Goal: Information Seeking & Learning: Learn about a topic

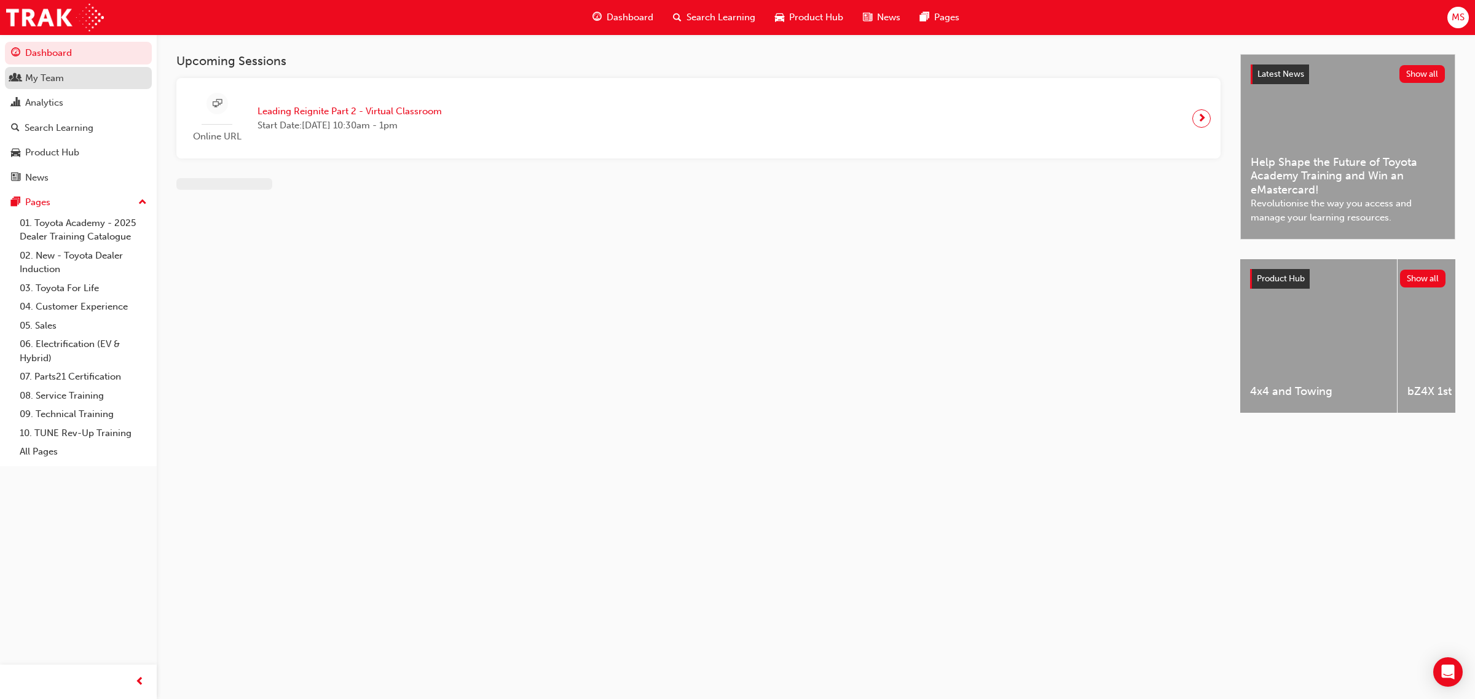
click at [57, 74] on div "My Team" at bounding box center [44, 78] width 39 height 14
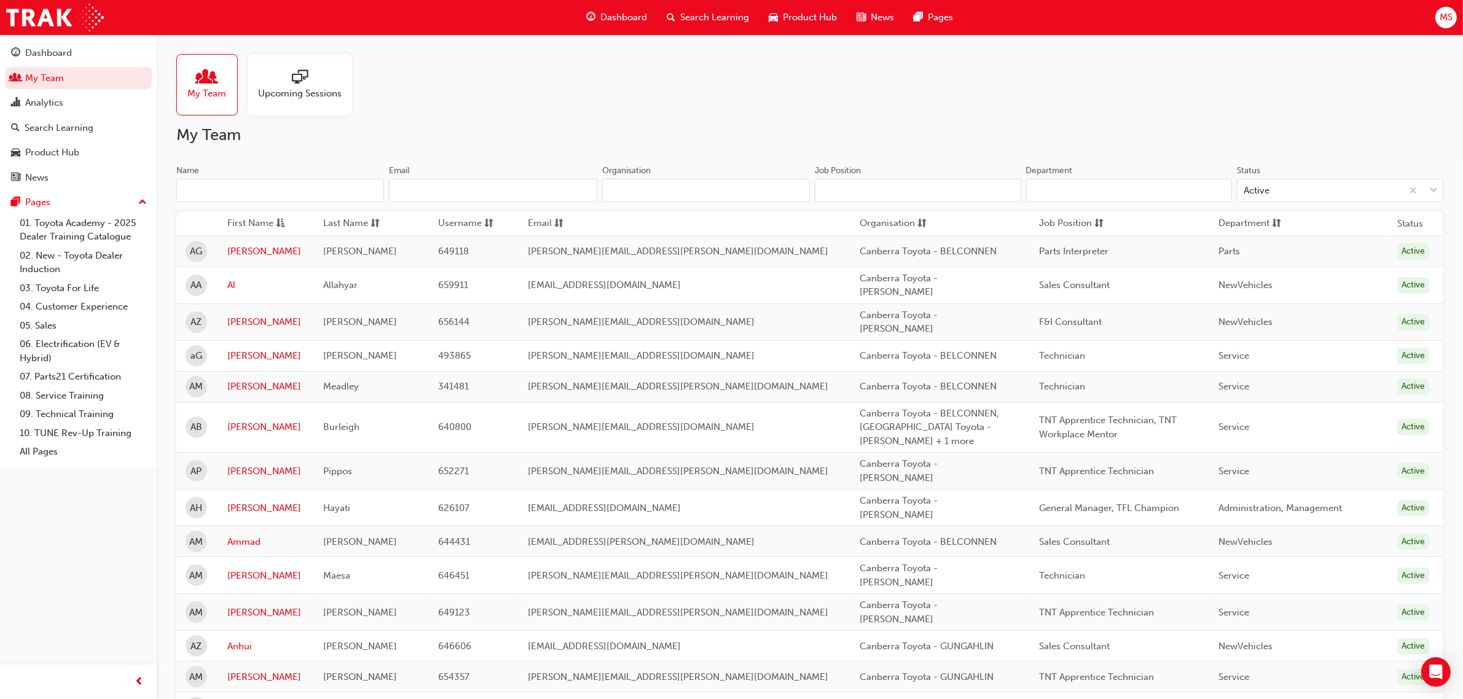
click at [281, 188] on input "Name" at bounding box center [280, 190] width 208 height 23
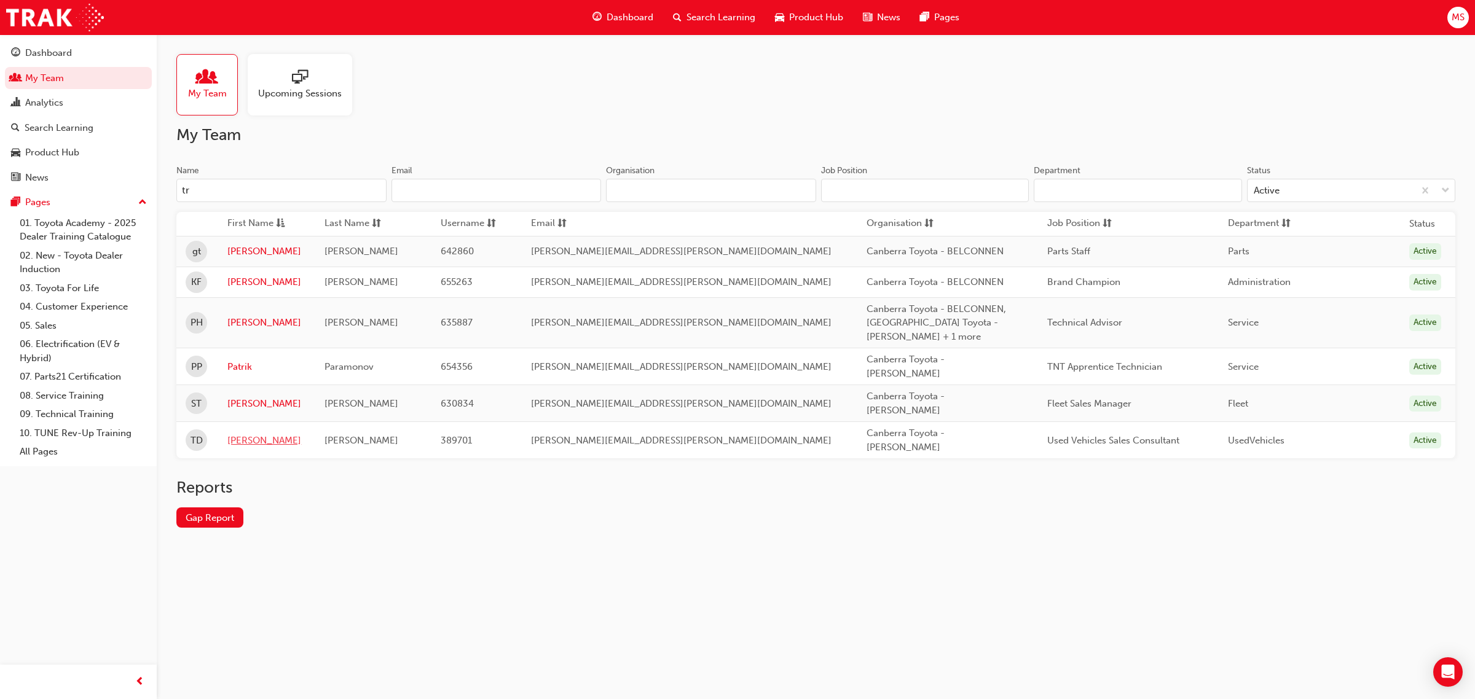
type input "tr"
click at [243, 434] on link "Troy" at bounding box center [266, 441] width 79 height 14
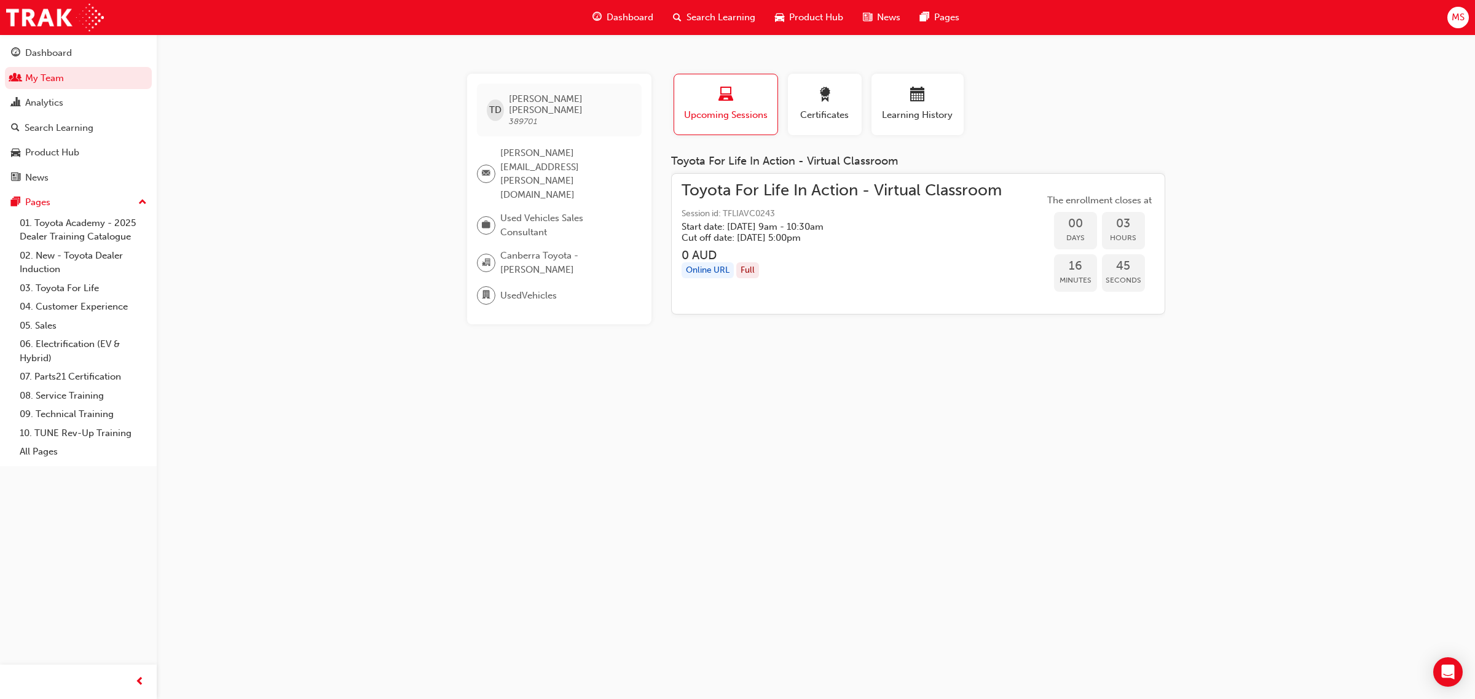
drag, startPoint x: 777, startPoint y: 186, endPoint x: 941, endPoint y: 200, distance: 164.0
click at [777, 186] on span "Toyota For Life In Action - Virtual Classroom" at bounding box center [841, 191] width 320 height 14
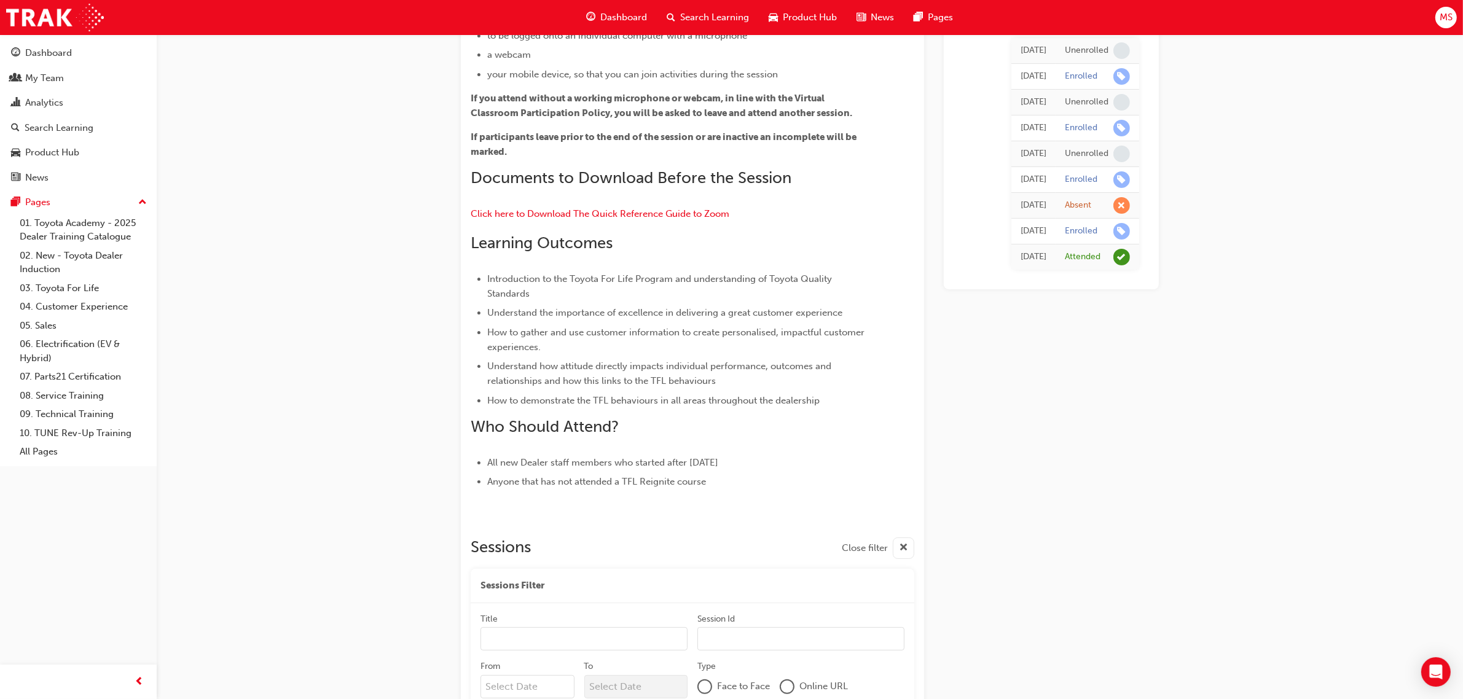
scroll to position [230, 0]
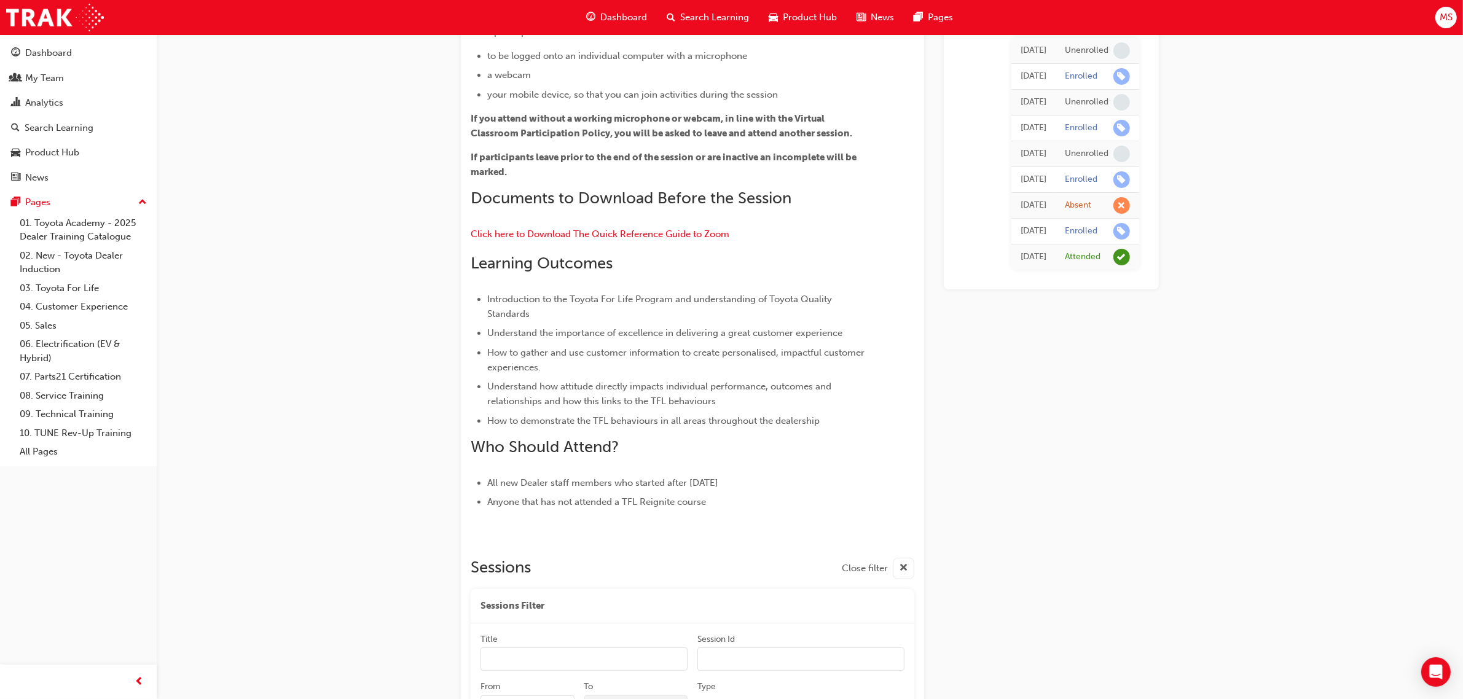
drag, startPoint x: 647, startPoint y: 231, endPoint x: 896, endPoint y: 369, distance: 284.4
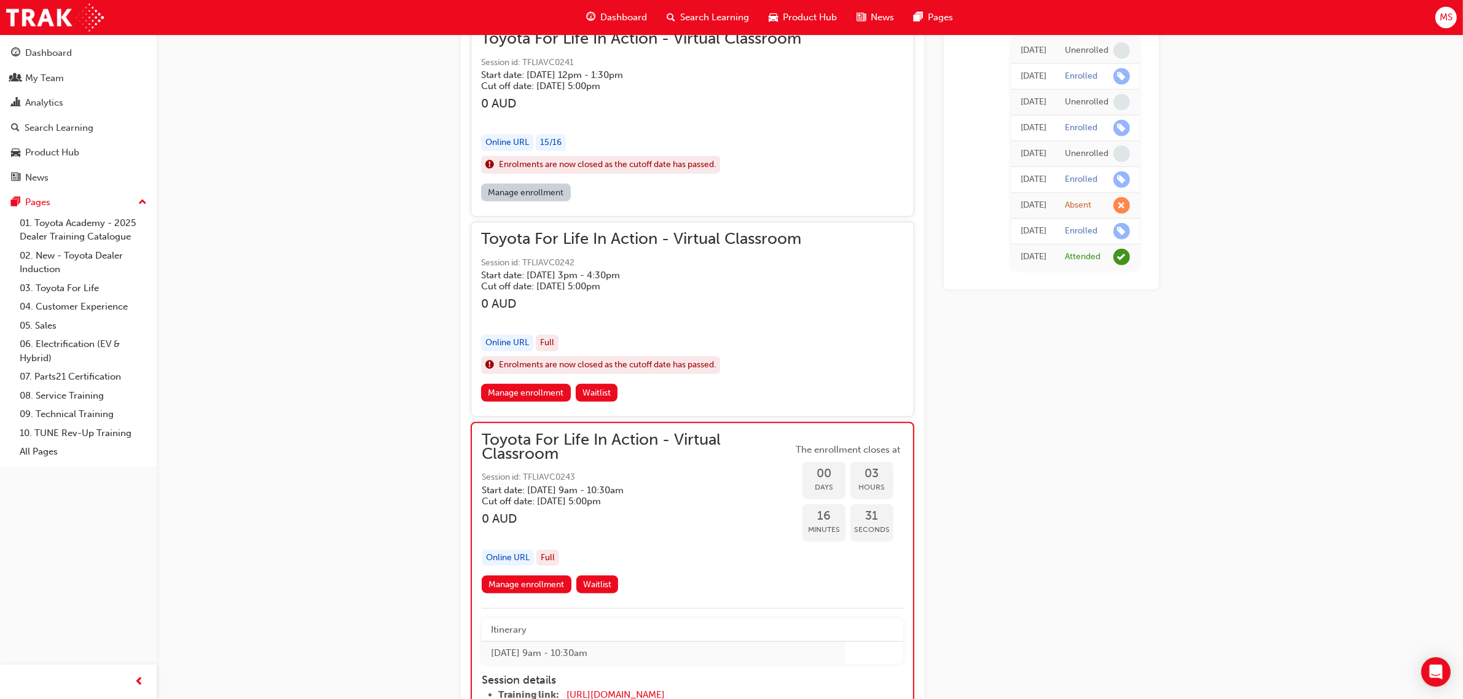
scroll to position [1306, 0]
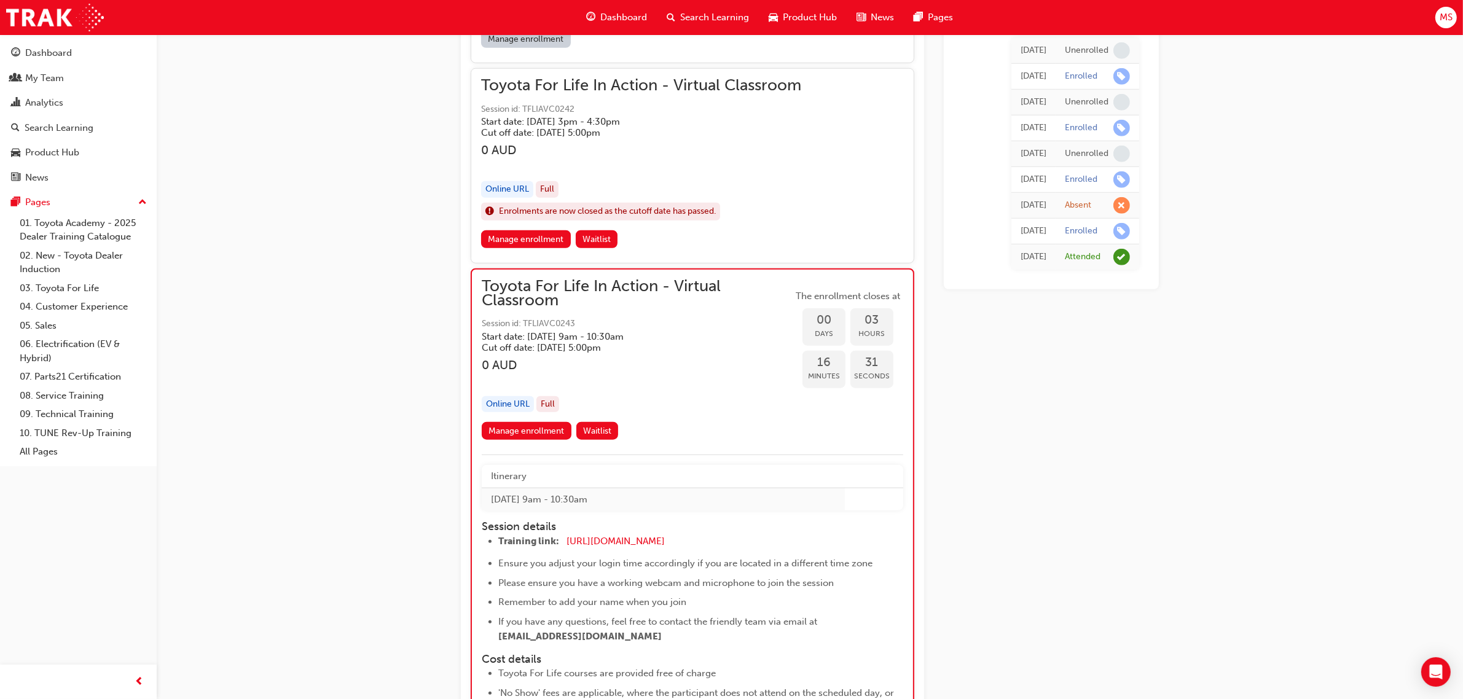
click at [573, 308] on div "Toyota For Life In Action - Virtual Classroom Session id: TFLIAVC0243 Start dat…" at bounding box center [637, 317] width 311 height 74
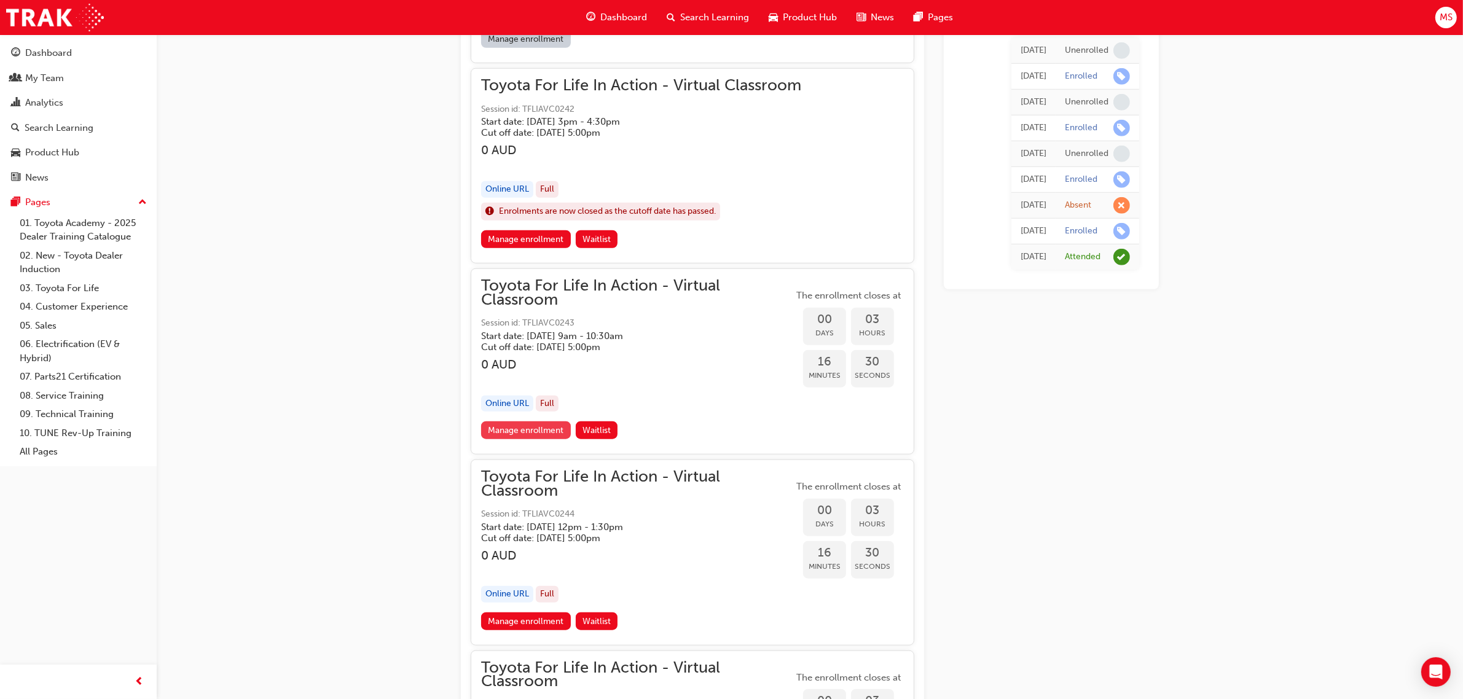
click at [515, 431] on link "Manage enrollment" at bounding box center [526, 431] width 90 height 18
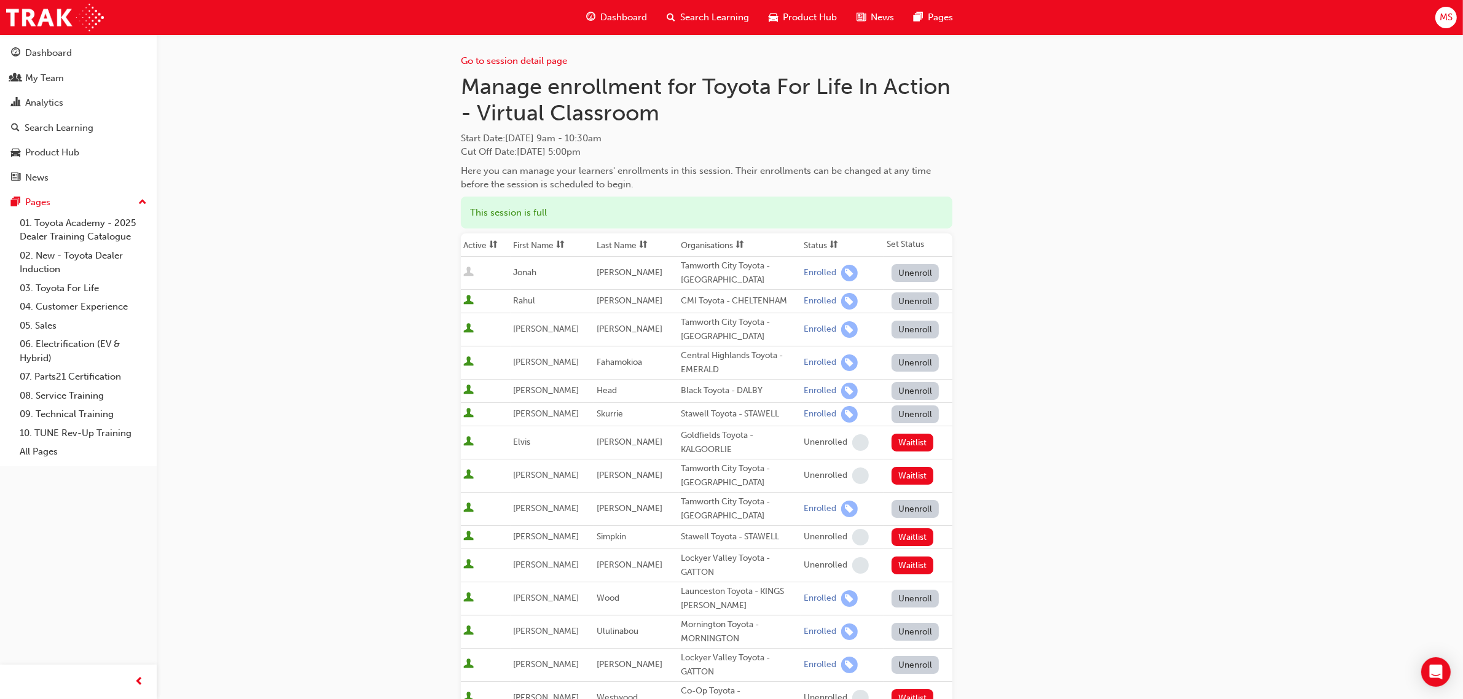
click at [532, 71] on div "Go to session detail page Manage enrollment for Toyota For Life In Action - Vir…" at bounding box center [707, 581] width 492 height 1094
click at [527, 59] on link "Go to session detail page" at bounding box center [514, 60] width 106 height 11
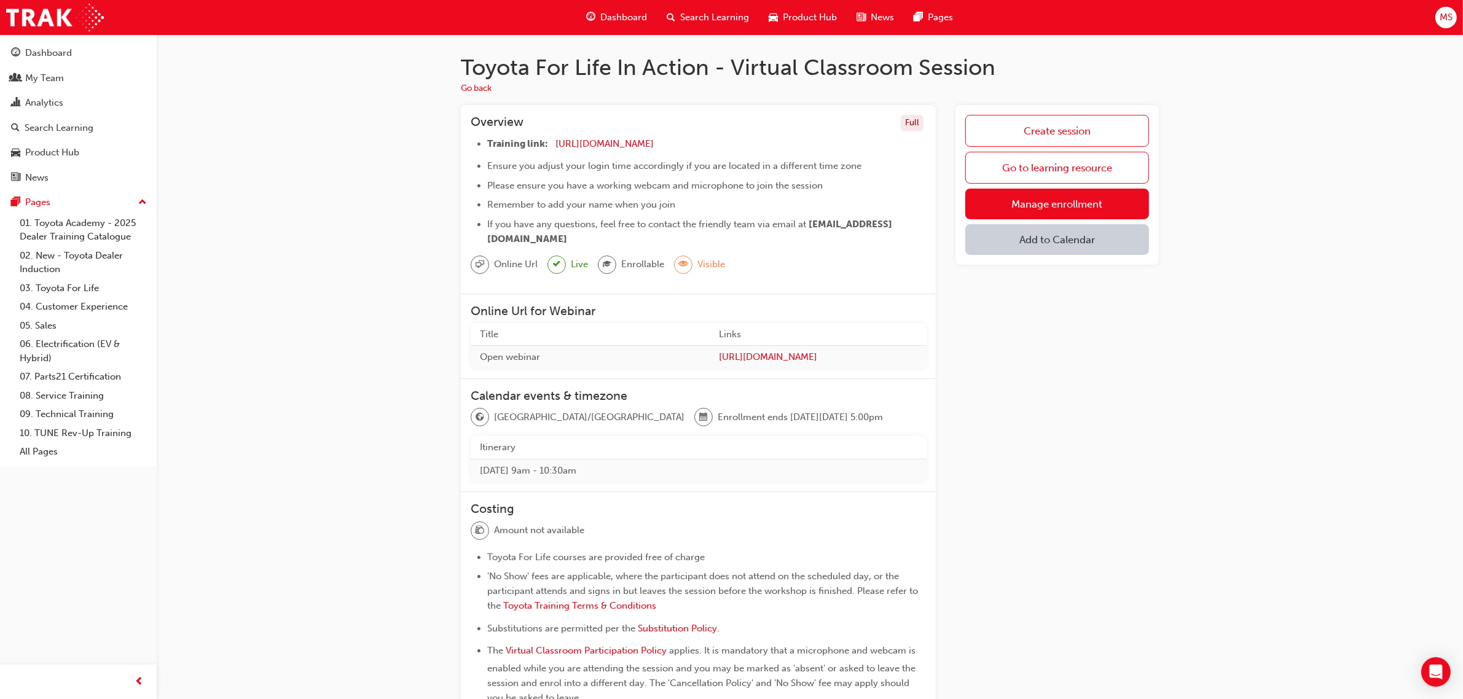
click at [318, 120] on div "Toyota For Life In Action - Virtual Classroom Session Go back Overview Full Tra…" at bounding box center [810, 437] width 1306 height 807
click at [60, 80] on div "My Team" at bounding box center [44, 78] width 39 height 14
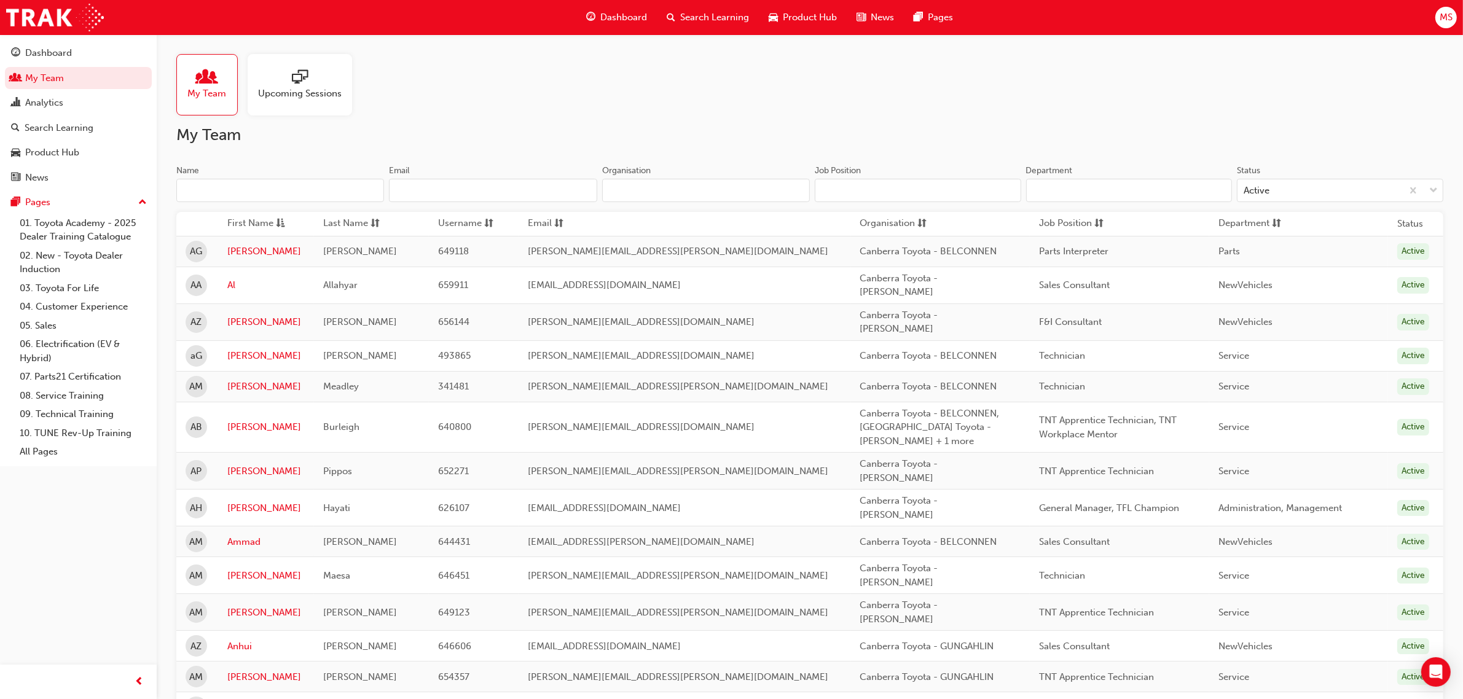
click at [280, 195] on input "Name" at bounding box center [280, 190] width 208 height 23
click at [234, 283] on link "Al" at bounding box center [265, 285] width 77 height 14
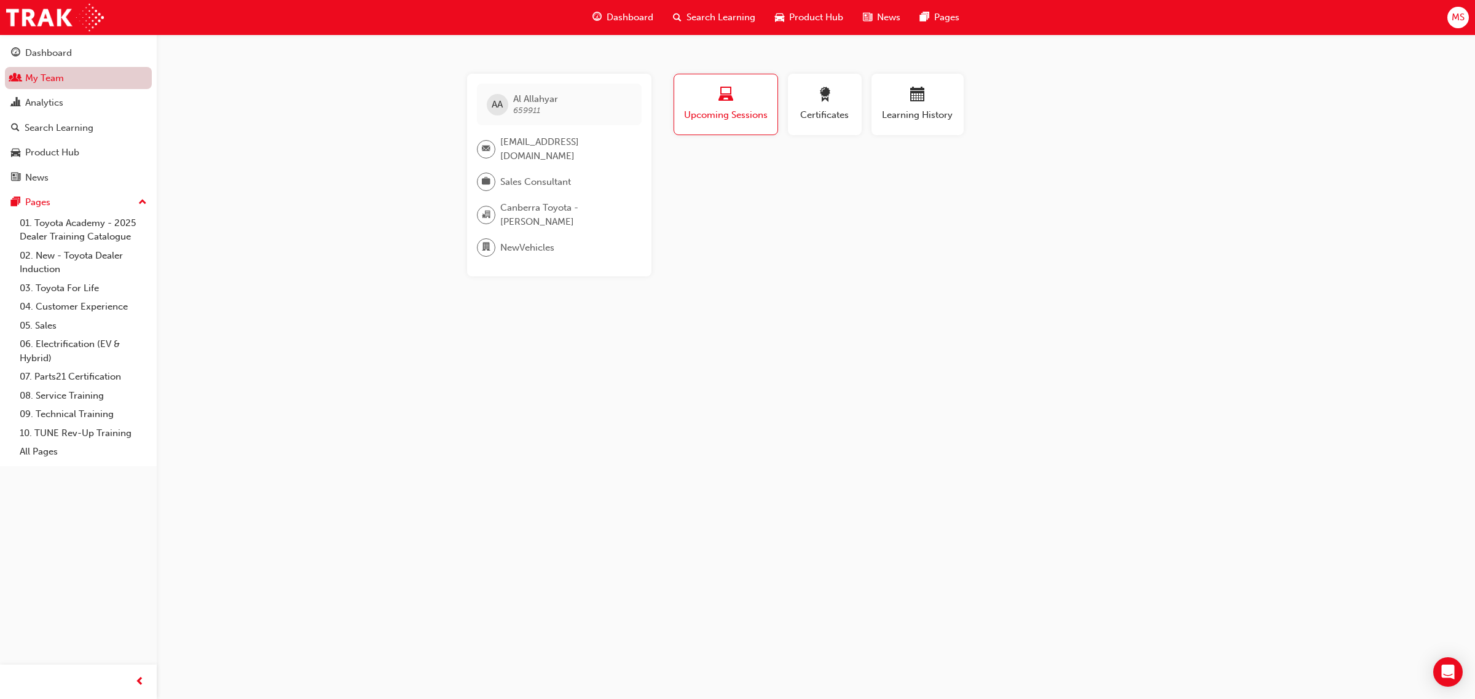
click at [69, 77] on link "My Team" at bounding box center [78, 78] width 147 height 23
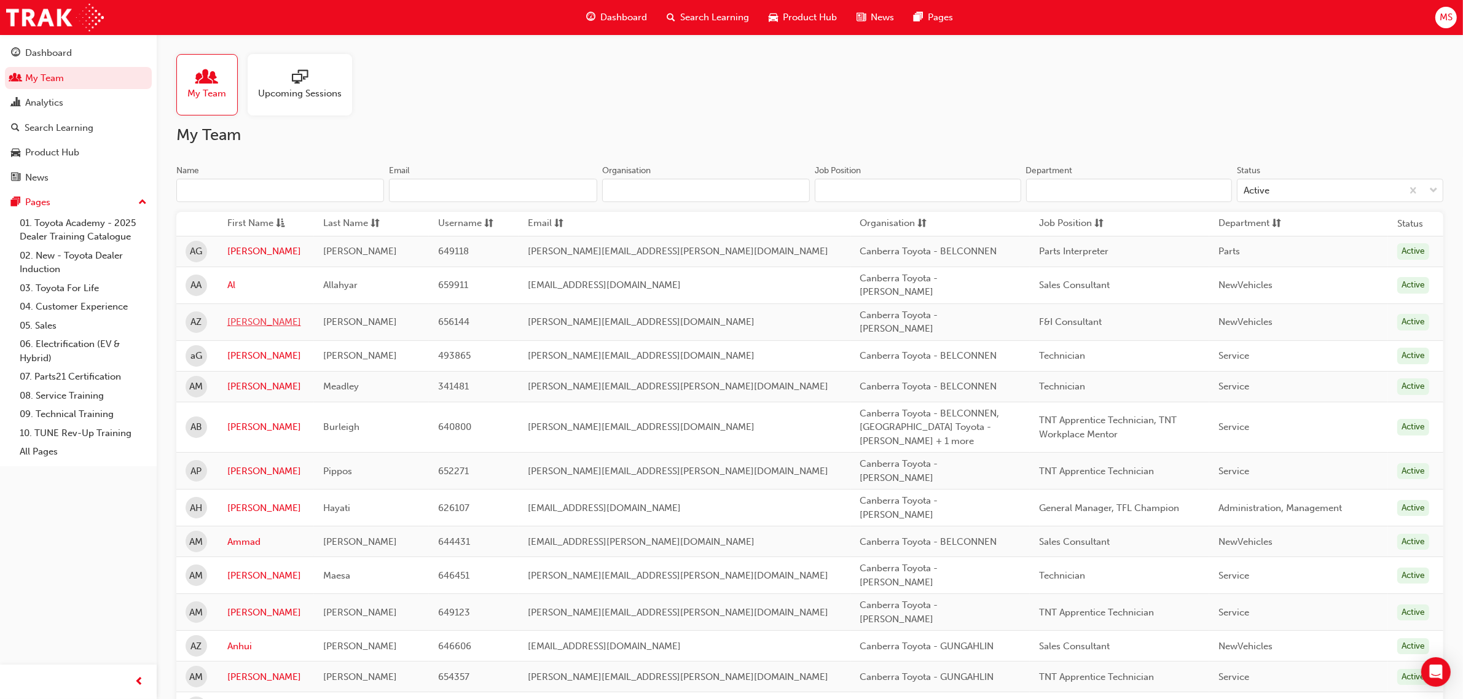
click at [240, 315] on link "Alan" at bounding box center [265, 322] width 77 height 14
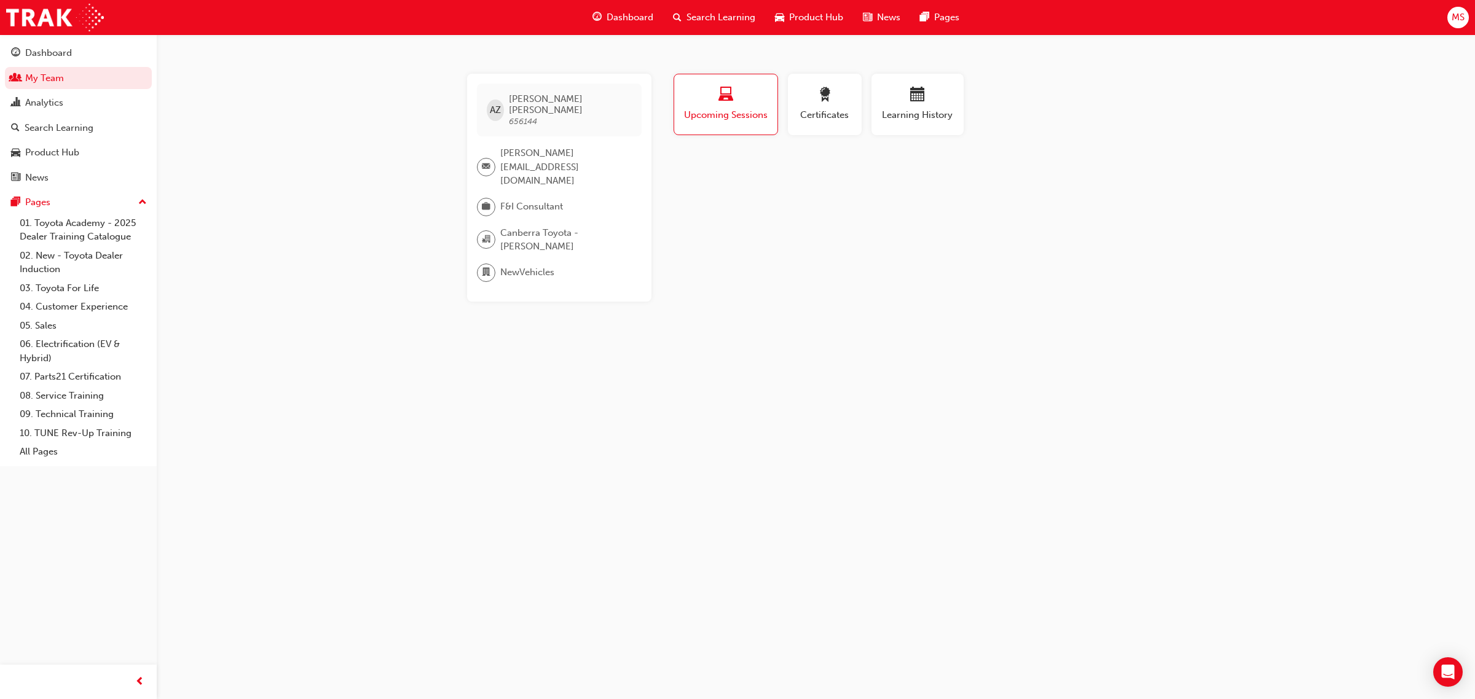
click at [718, 99] on span "laptop-icon" at bounding box center [725, 95] width 15 height 17
drag, startPoint x: 859, startPoint y: 470, endPoint x: 29, endPoint y: 260, distance: 855.7
click at [859, 470] on div "AZ Alan Zhu 656144 alan.zhu@canberratoyota.com.au F&I Consultant Canberra Toyot…" at bounding box center [737, 349] width 1475 height 699
click at [25, 72] on link "My Team" at bounding box center [78, 78] width 147 height 23
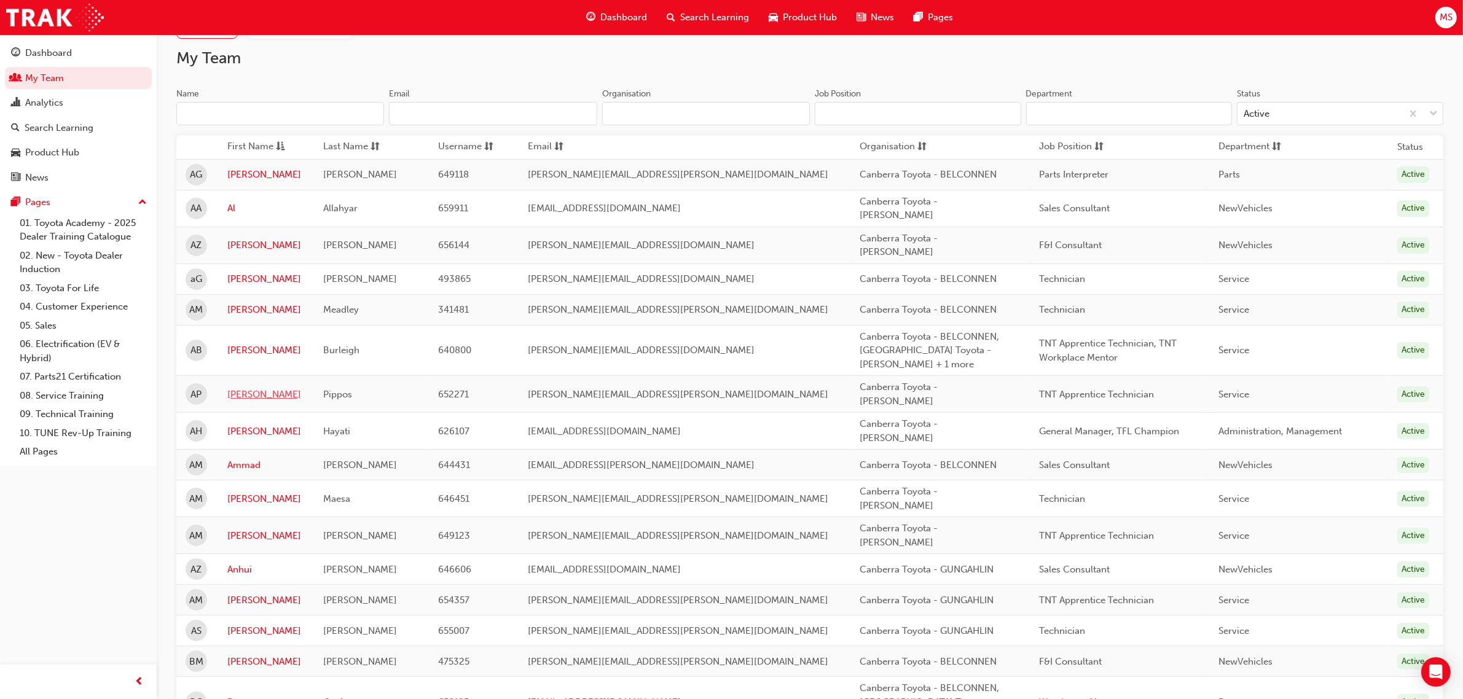
scroll to position [154, 0]
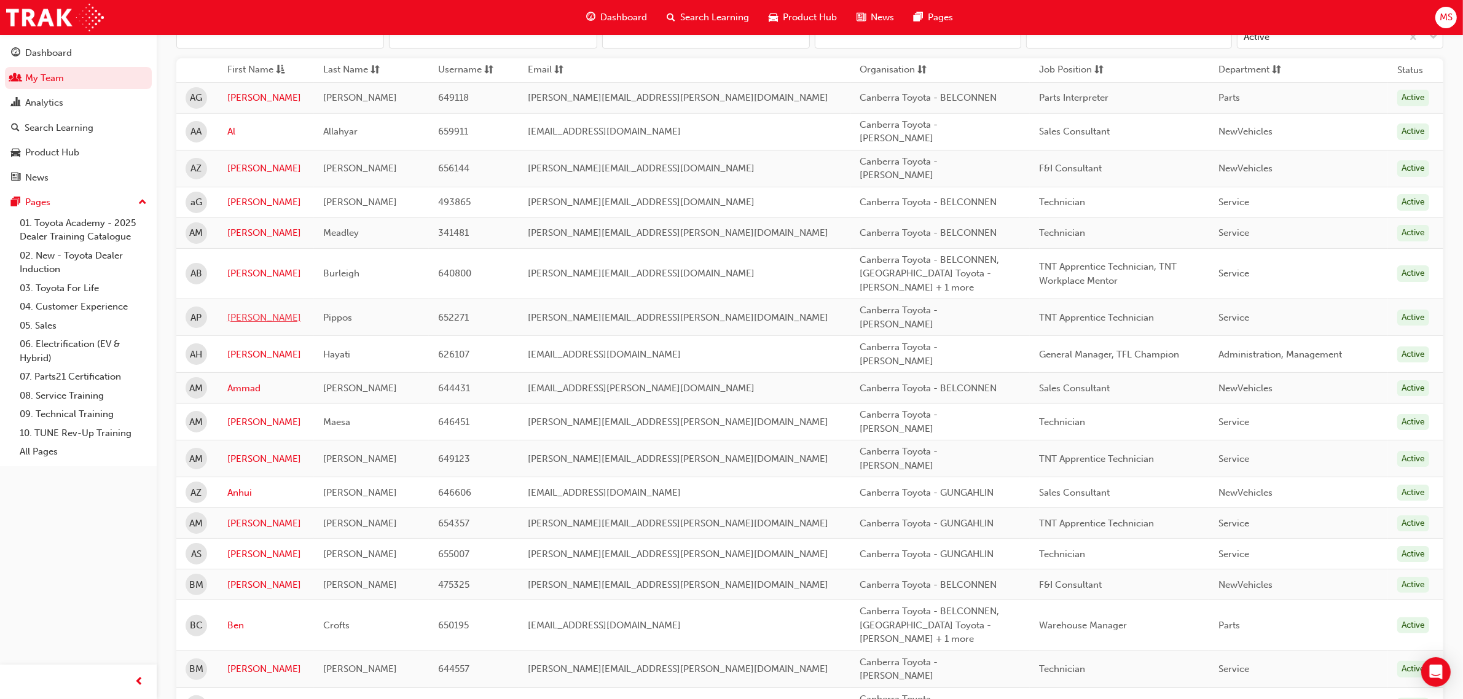
click at [256, 311] on link "Alexander" at bounding box center [265, 318] width 77 height 14
click at [241, 348] on link "Amir" at bounding box center [265, 355] width 77 height 14
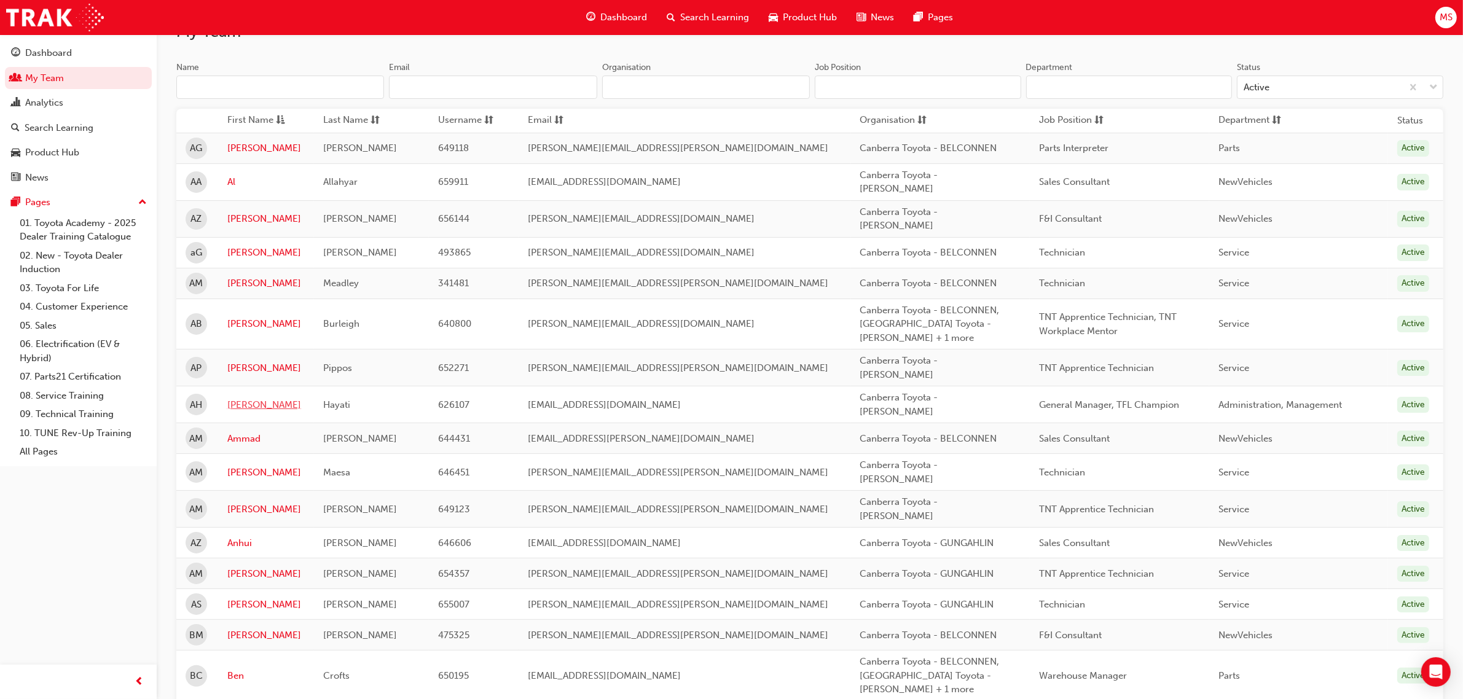
scroll to position [0, 0]
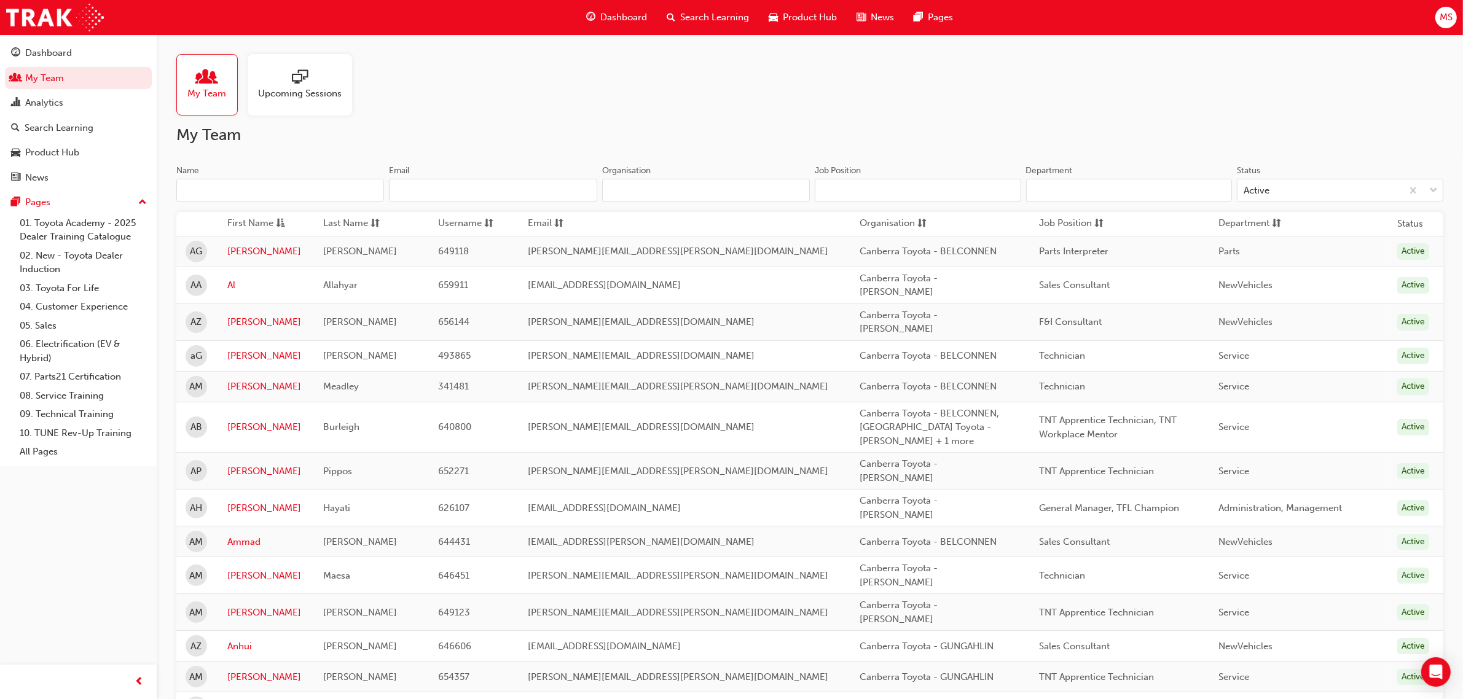
click at [871, 183] on input "Job Position" at bounding box center [918, 190] width 206 height 23
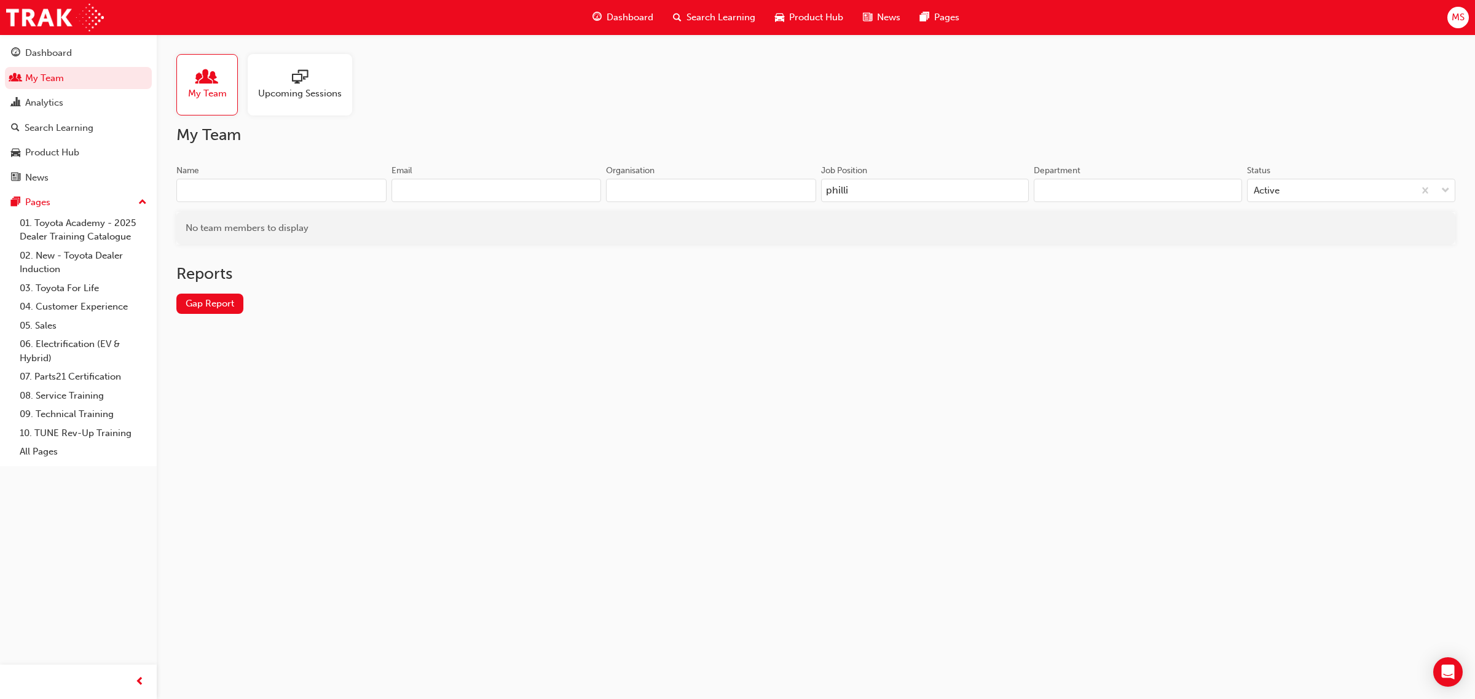
type input "phillip"
drag, startPoint x: 968, startPoint y: 197, endPoint x: 694, endPoint y: 192, distance: 273.5
click at [694, 192] on div "Name Email Organisation Job Position phillip Department Status Active" at bounding box center [815, 189] width 1279 height 48
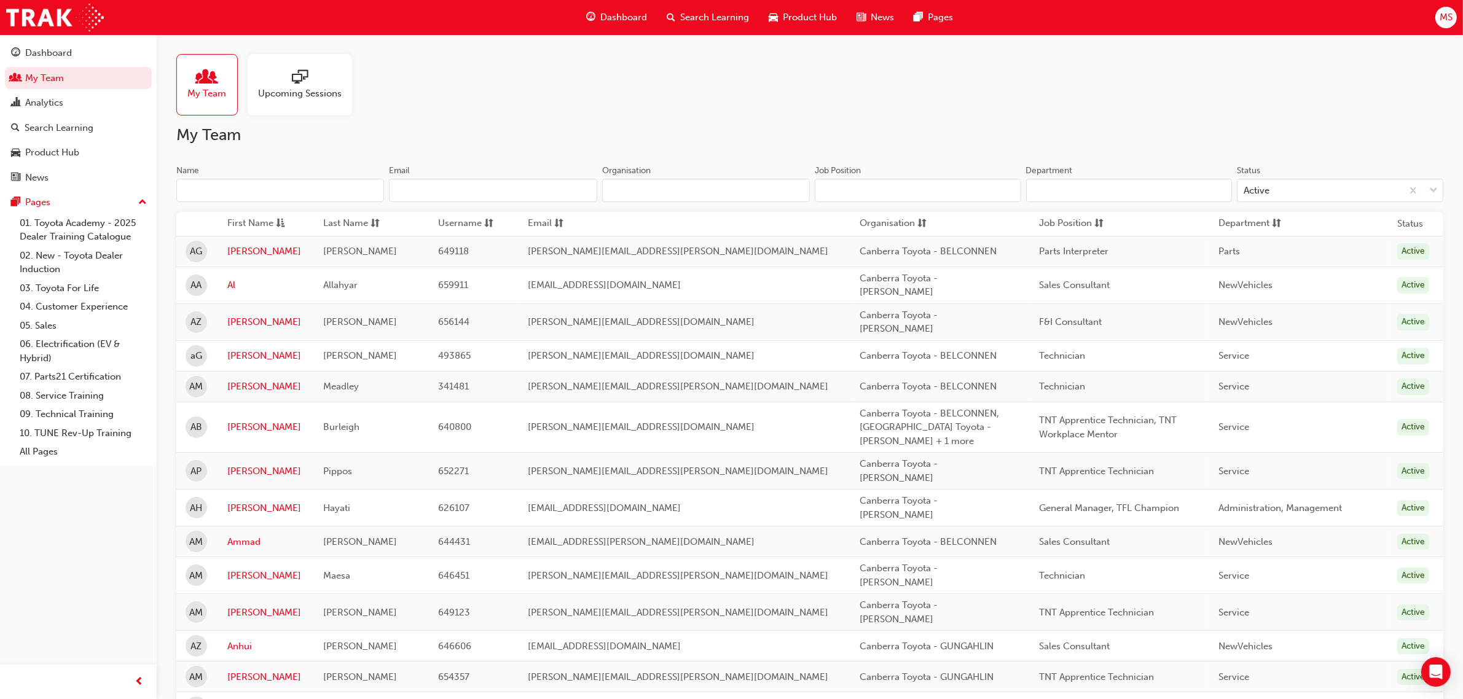
click at [644, 197] on input "Organisation" at bounding box center [706, 190] width 208 height 23
paste input "phillip"
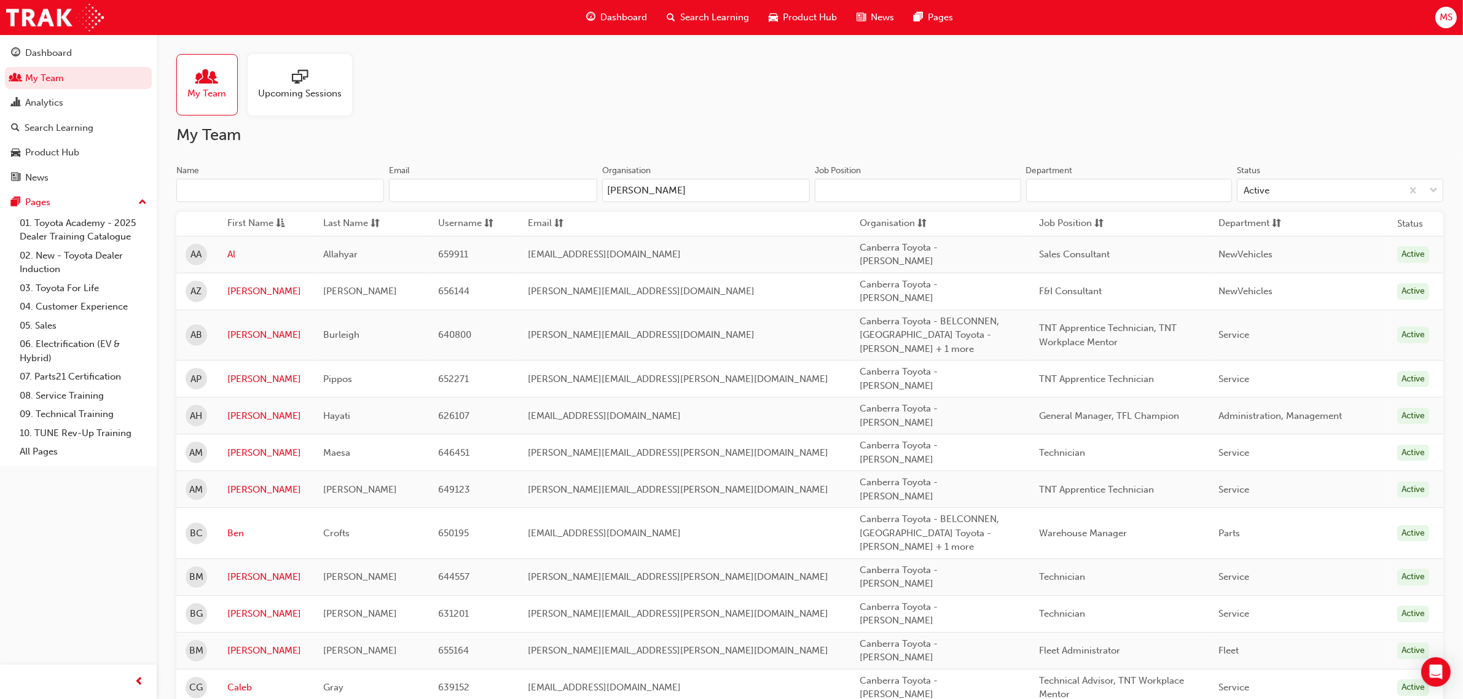
type input "phillip"
click at [904, 128] on h2 "My Team" at bounding box center [809, 135] width 1267 height 20
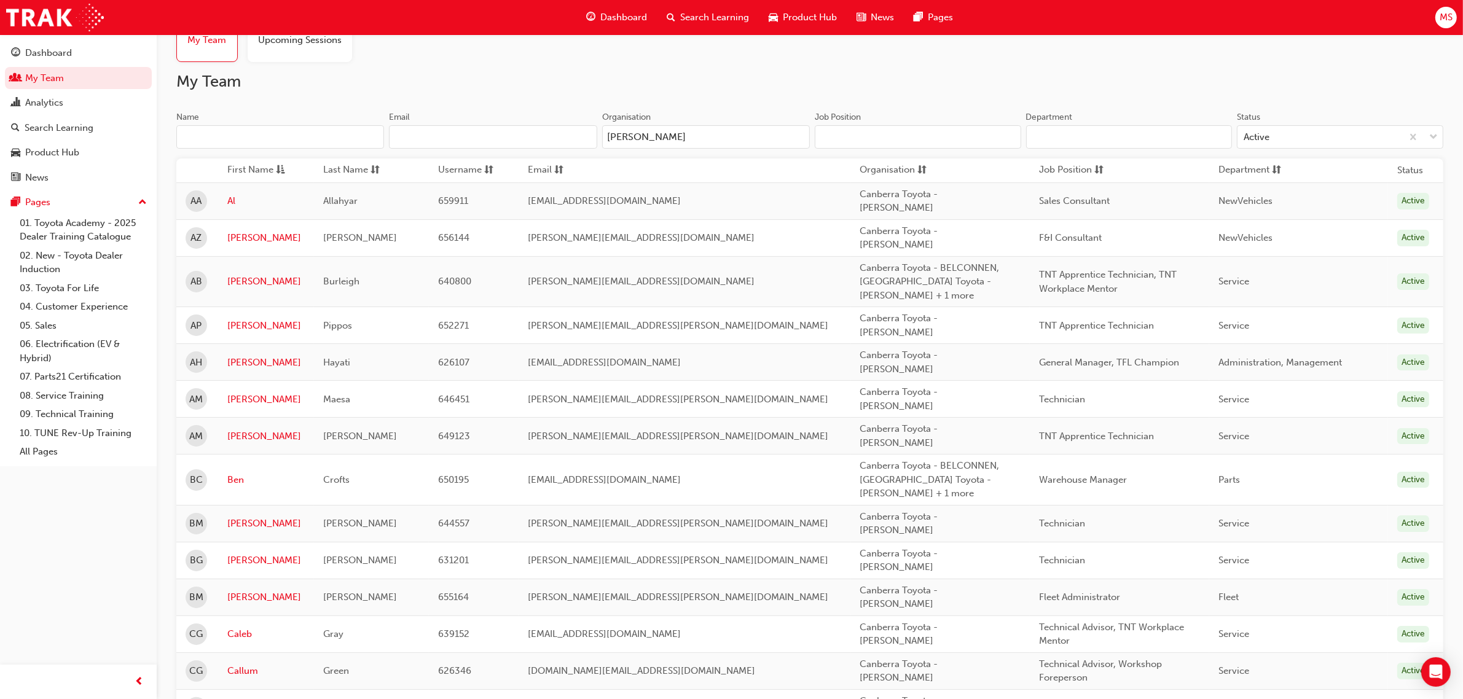
scroll to position [77, 0]
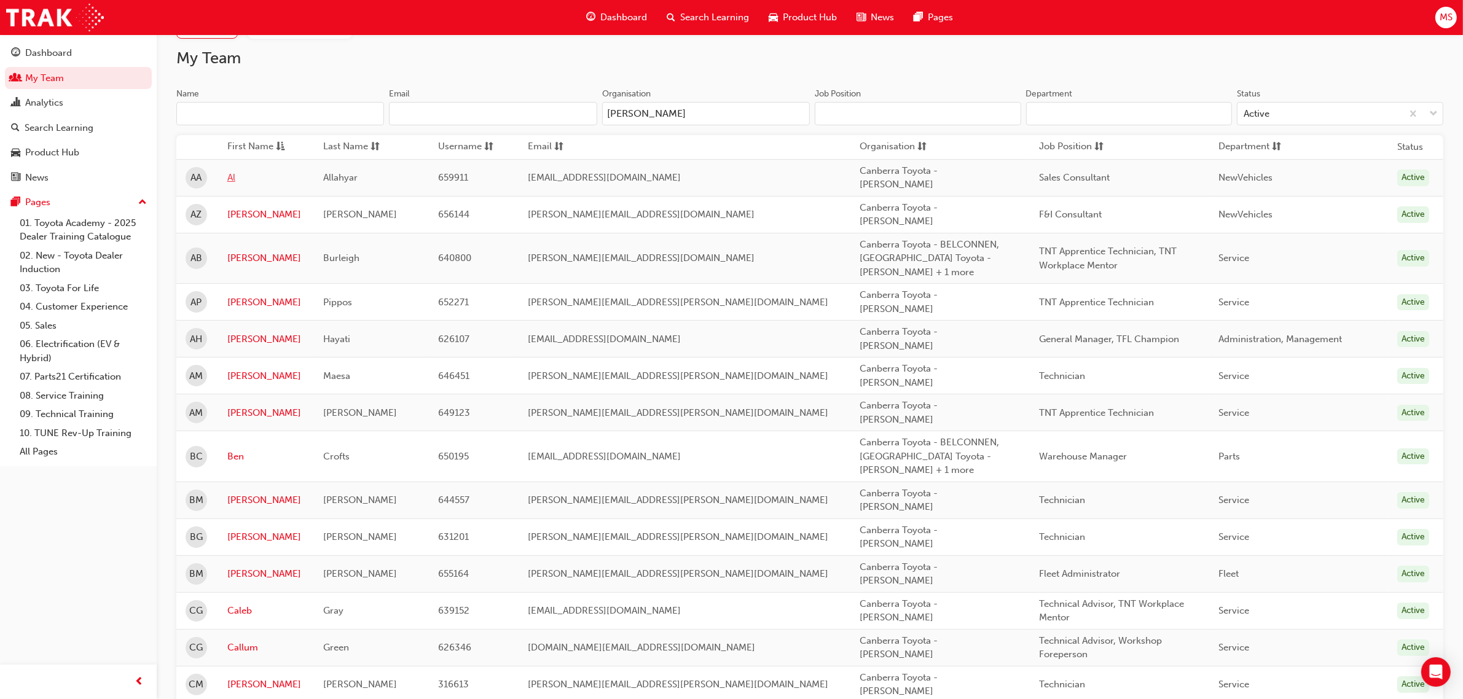
click at [235, 176] on link "Al" at bounding box center [265, 178] width 77 height 14
click at [241, 210] on link "Alan" at bounding box center [265, 215] width 77 height 14
click at [249, 296] on link "Alexander" at bounding box center [265, 303] width 77 height 14
click at [243, 332] on link "Amir" at bounding box center [265, 339] width 77 height 14
click at [249, 369] on link "Andrew" at bounding box center [265, 376] width 77 height 14
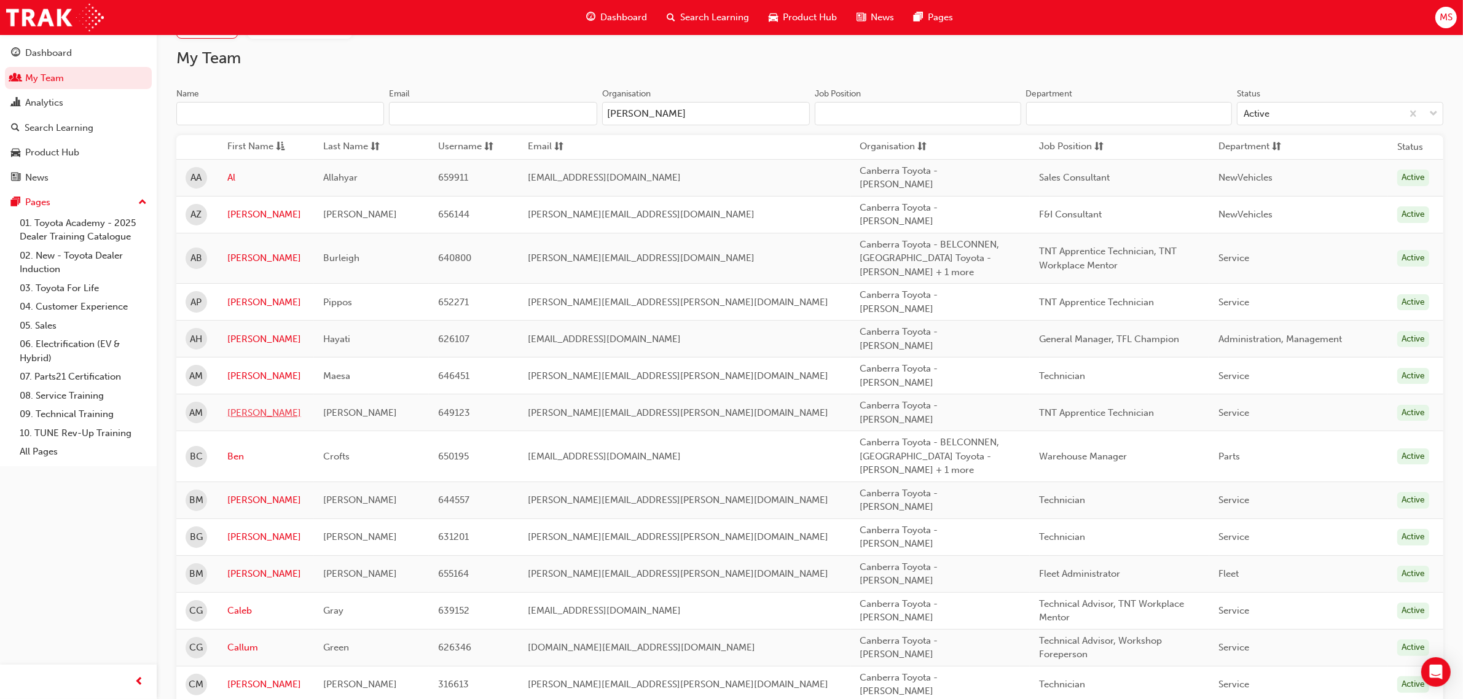
click at [250, 406] on link "Andrew" at bounding box center [265, 413] width 77 height 14
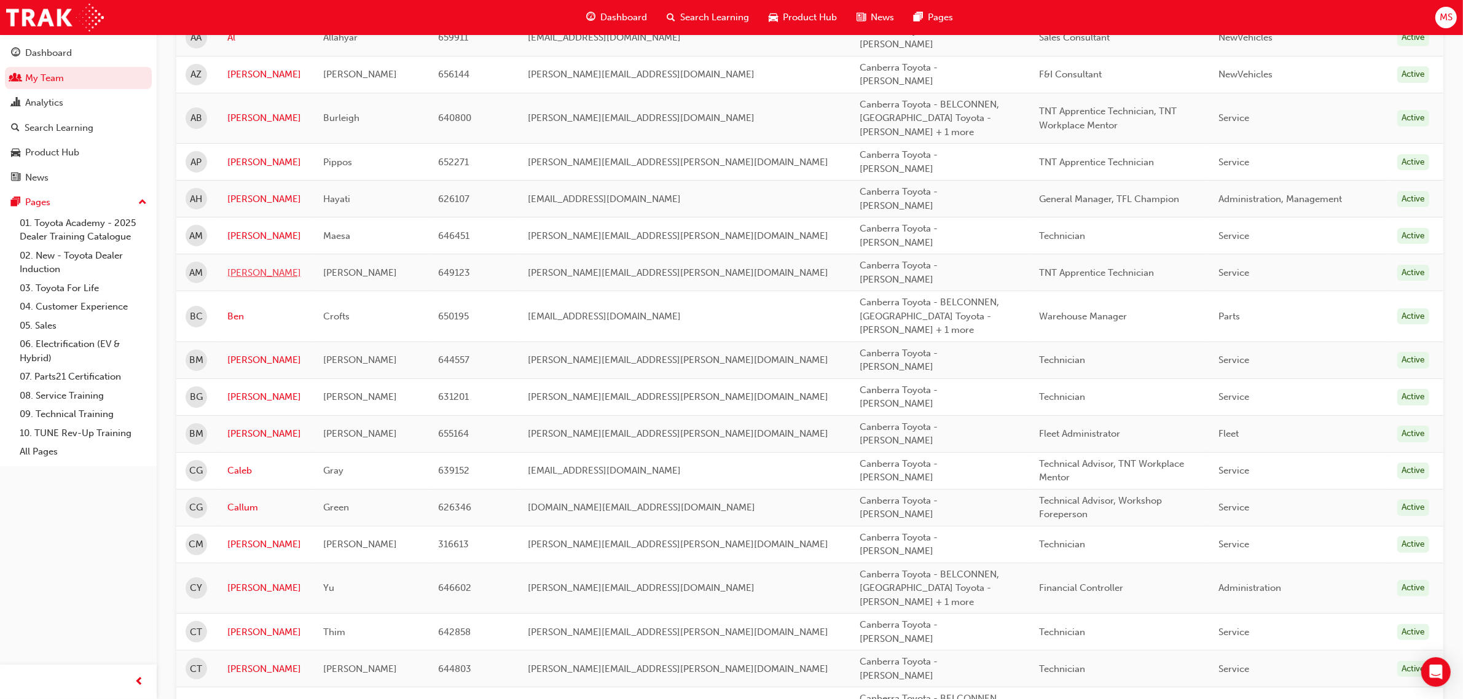
scroll to position [230, 0]
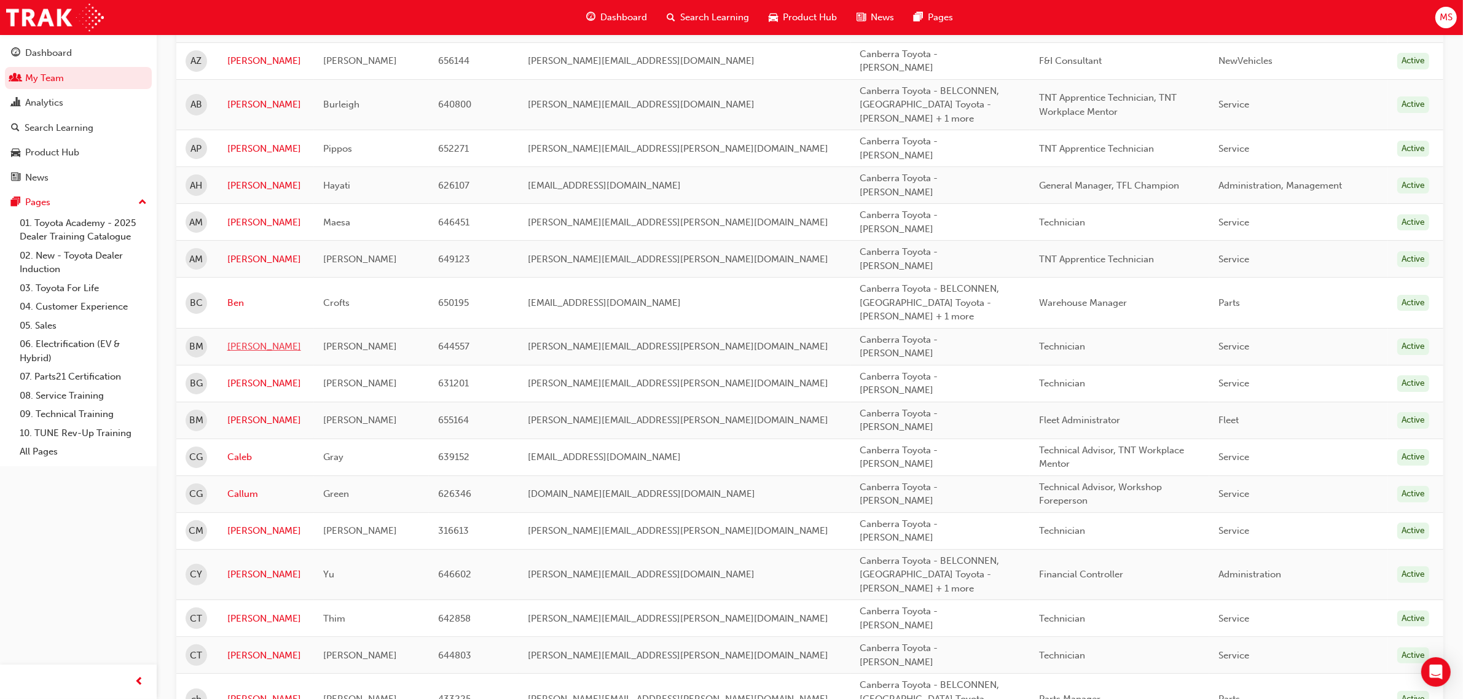
click at [246, 340] on link "Benjamin" at bounding box center [265, 347] width 77 height 14
click at [246, 377] on link "Blake" at bounding box center [265, 384] width 77 height 14
click at [248, 414] on link "Bradley" at bounding box center [265, 421] width 77 height 14
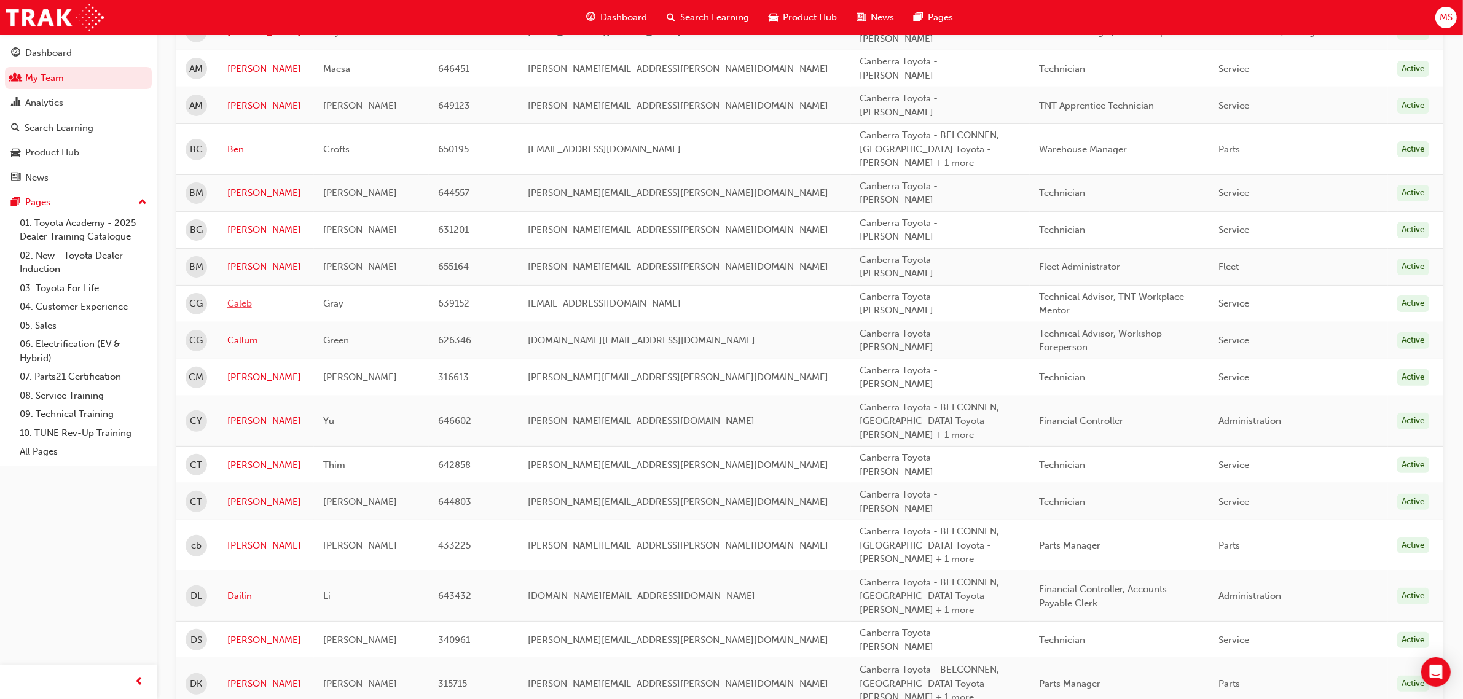
click at [241, 297] on link "Caleb" at bounding box center [265, 304] width 77 height 14
click at [250, 334] on link "Callum" at bounding box center [265, 341] width 77 height 14
click at [252, 371] on link "Cameron" at bounding box center [265, 378] width 77 height 14
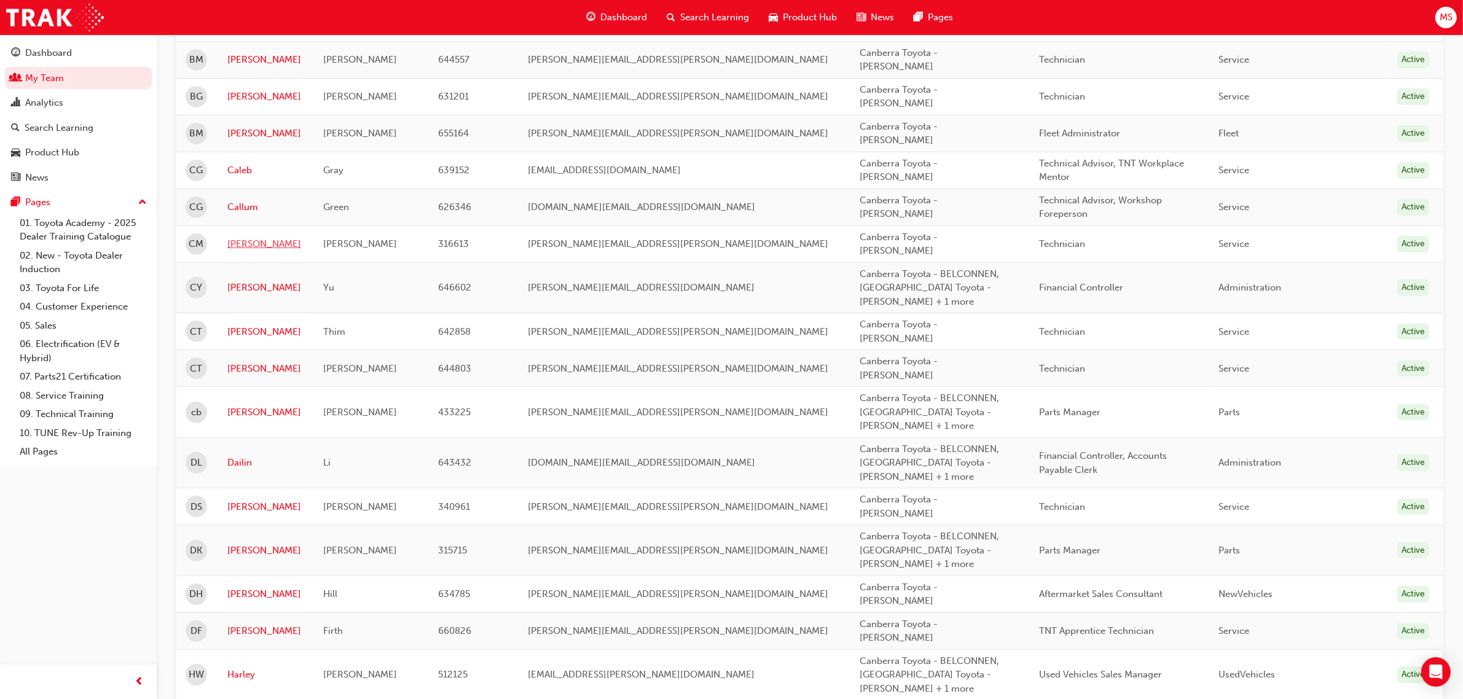
scroll to position [538, 0]
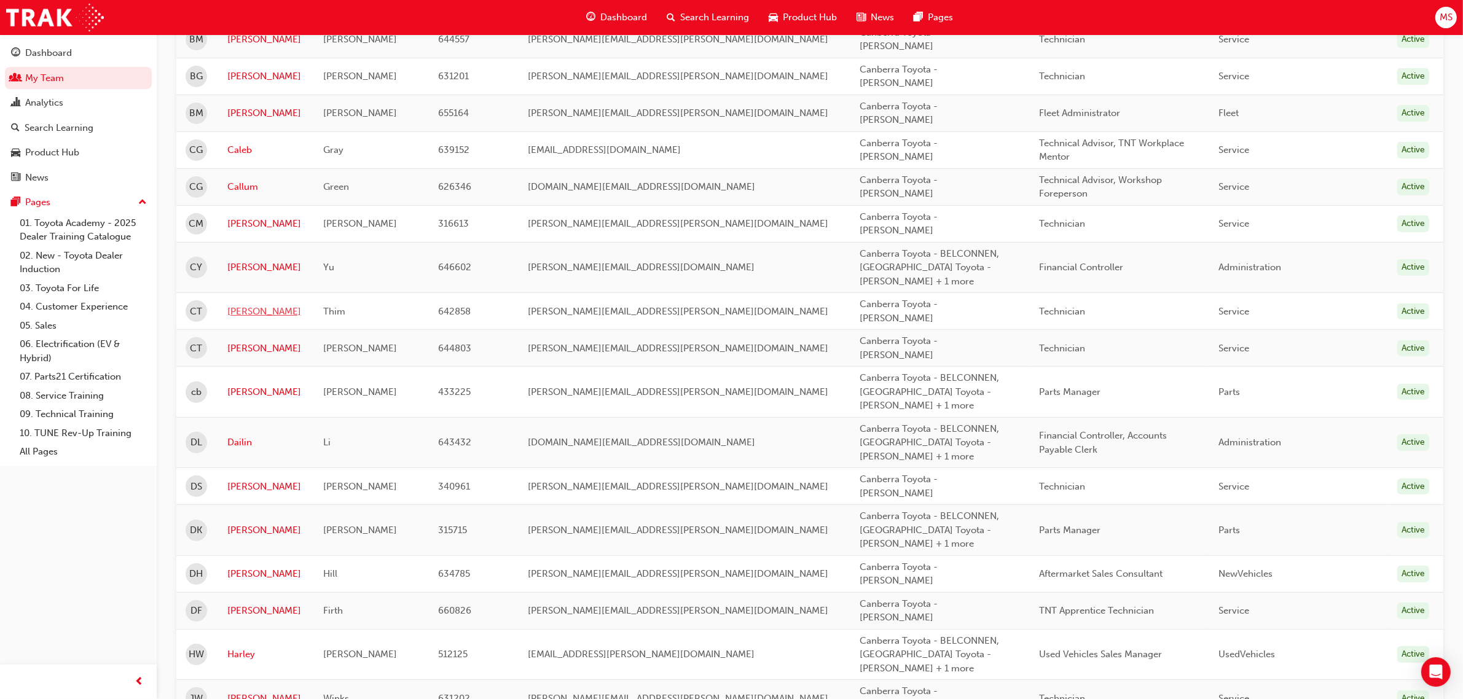
click at [244, 305] on link "Charlie" at bounding box center [265, 312] width 77 height 14
click at [248, 342] on link "Connor" at bounding box center [265, 349] width 77 height 14
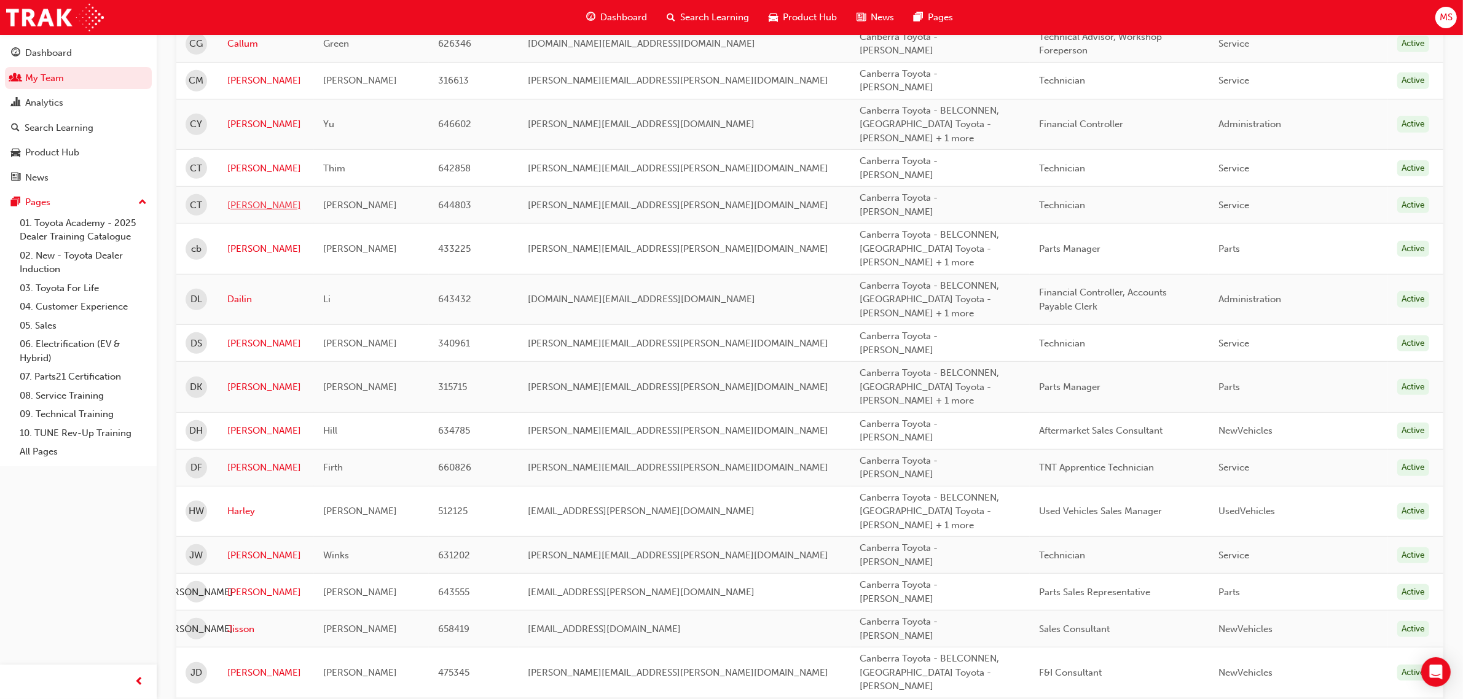
scroll to position [691, 0]
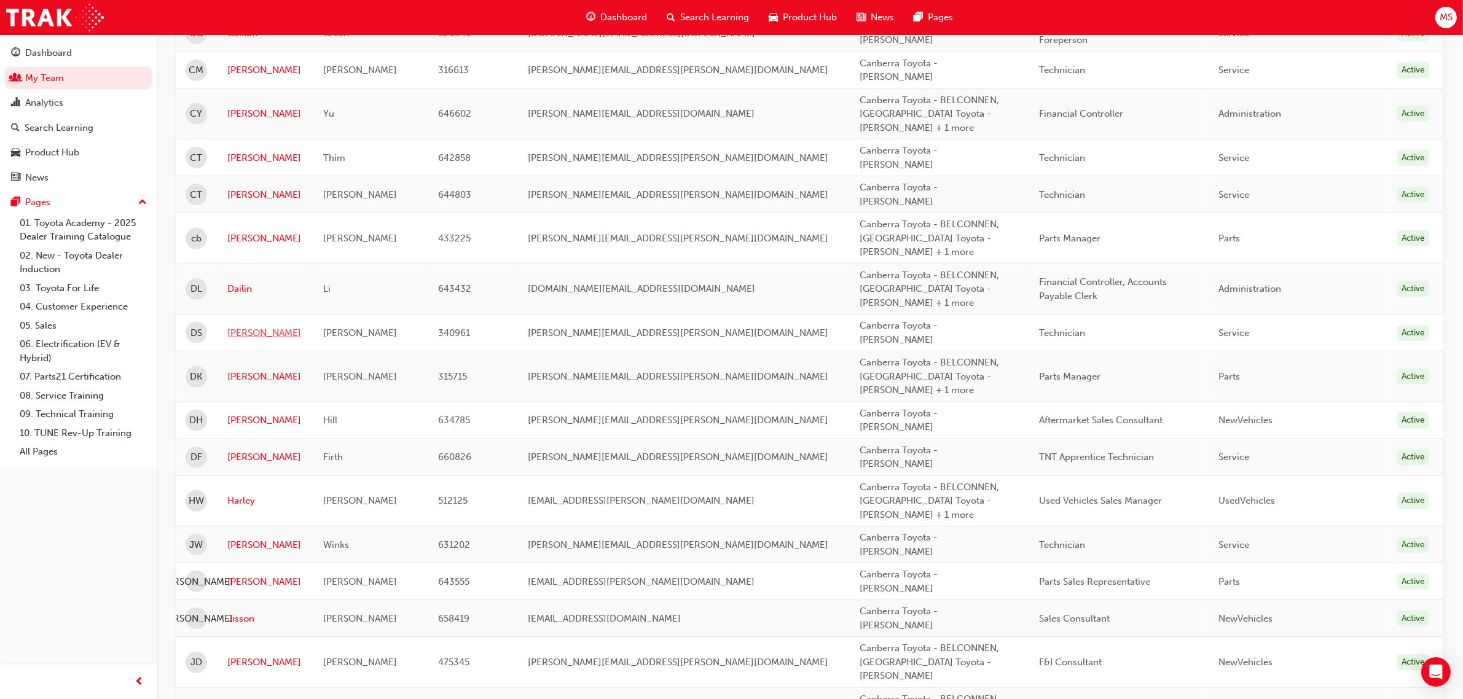
click at [246, 326] on link "Danny" at bounding box center [265, 333] width 77 height 14
click at [241, 414] on link "Donna" at bounding box center [265, 421] width 77 height 14
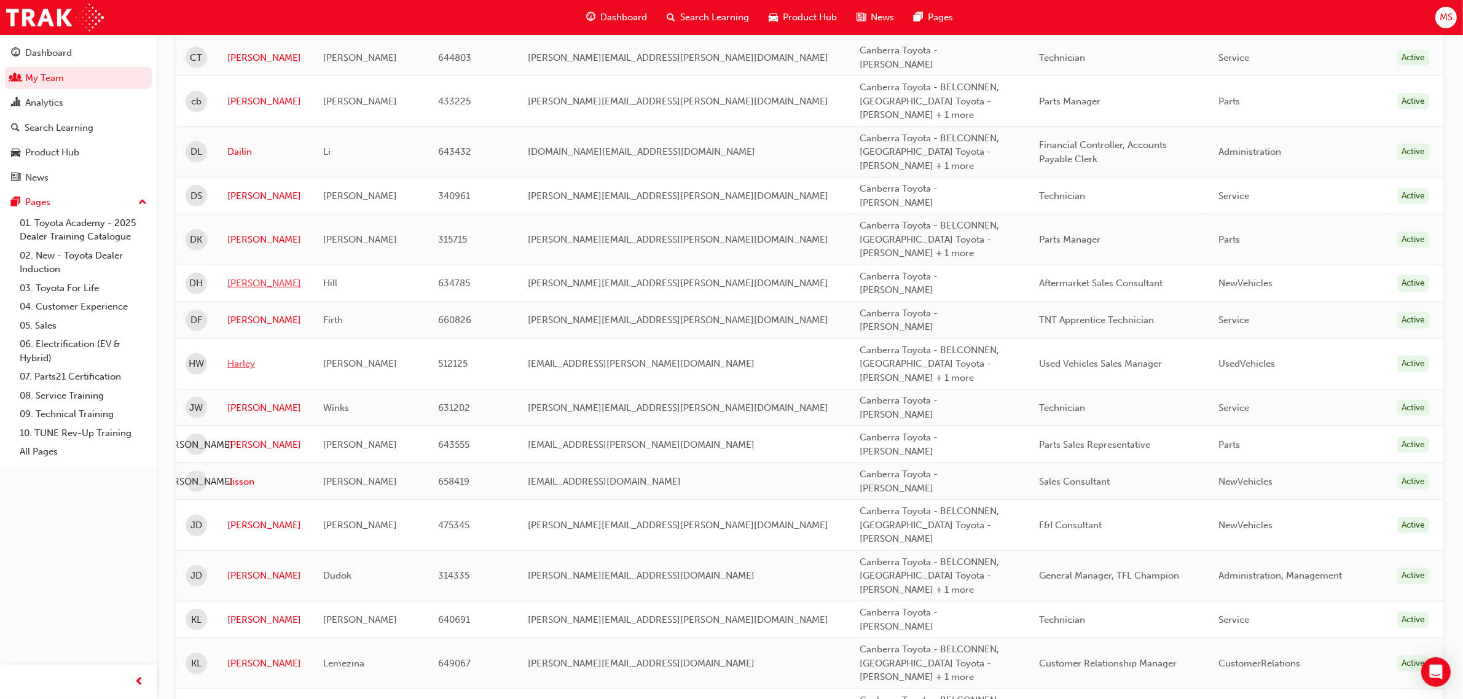
scroll to position [845, 0]
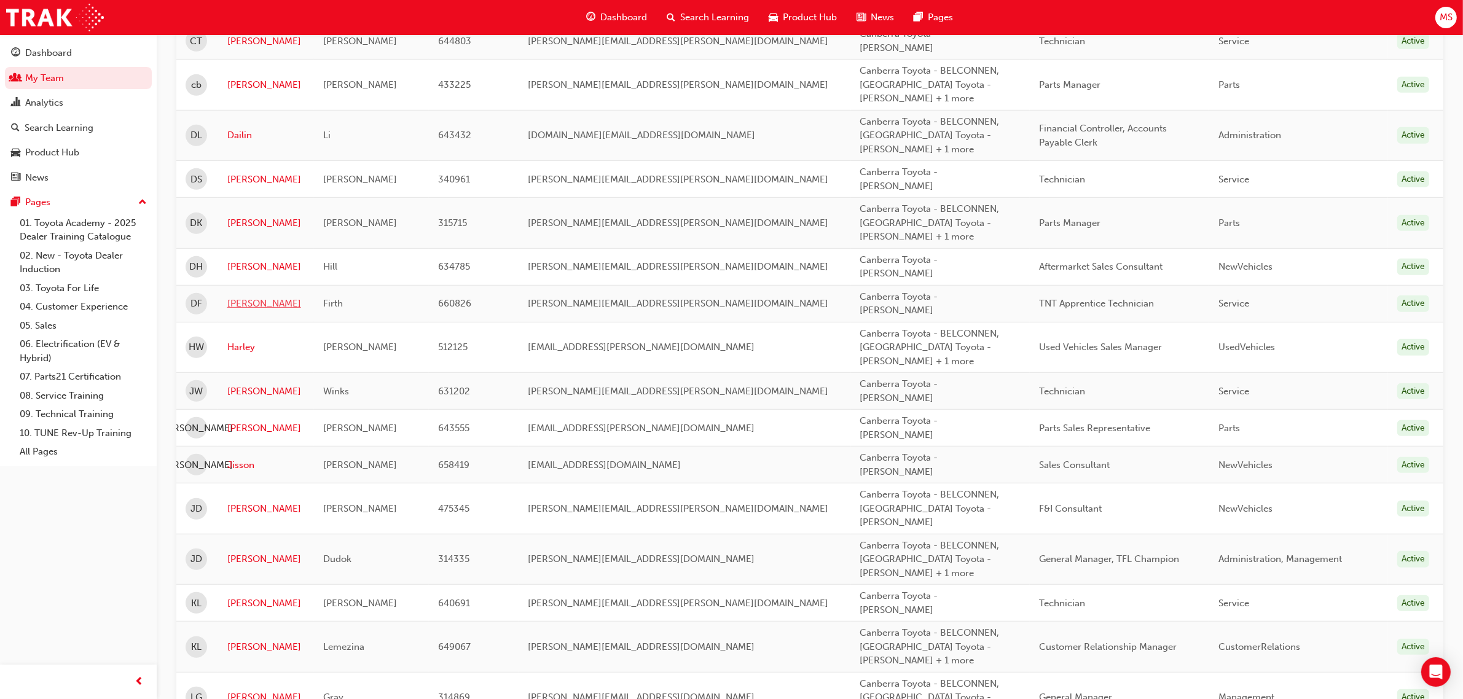
click at [251, 297] on link "Drew" at bounding box center [265, 304] width 77 height 14
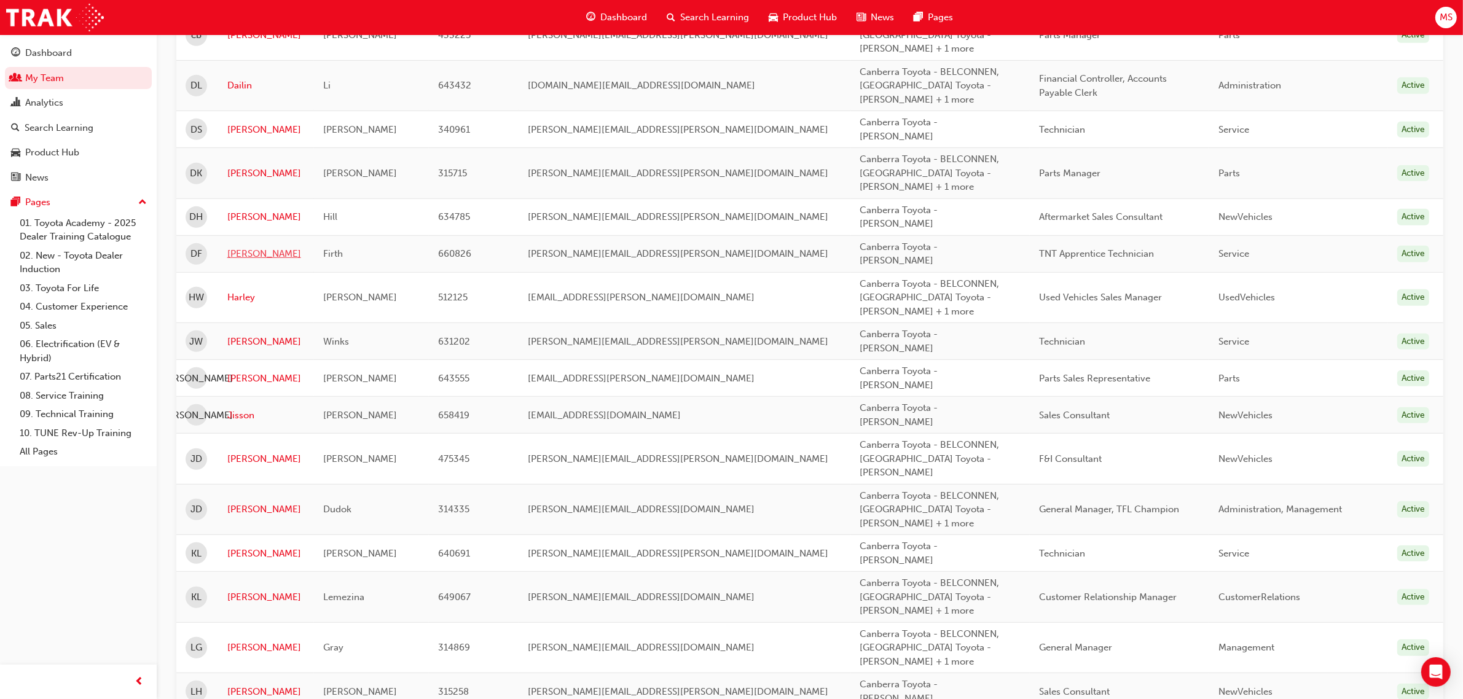
scroll to position [922, 0]
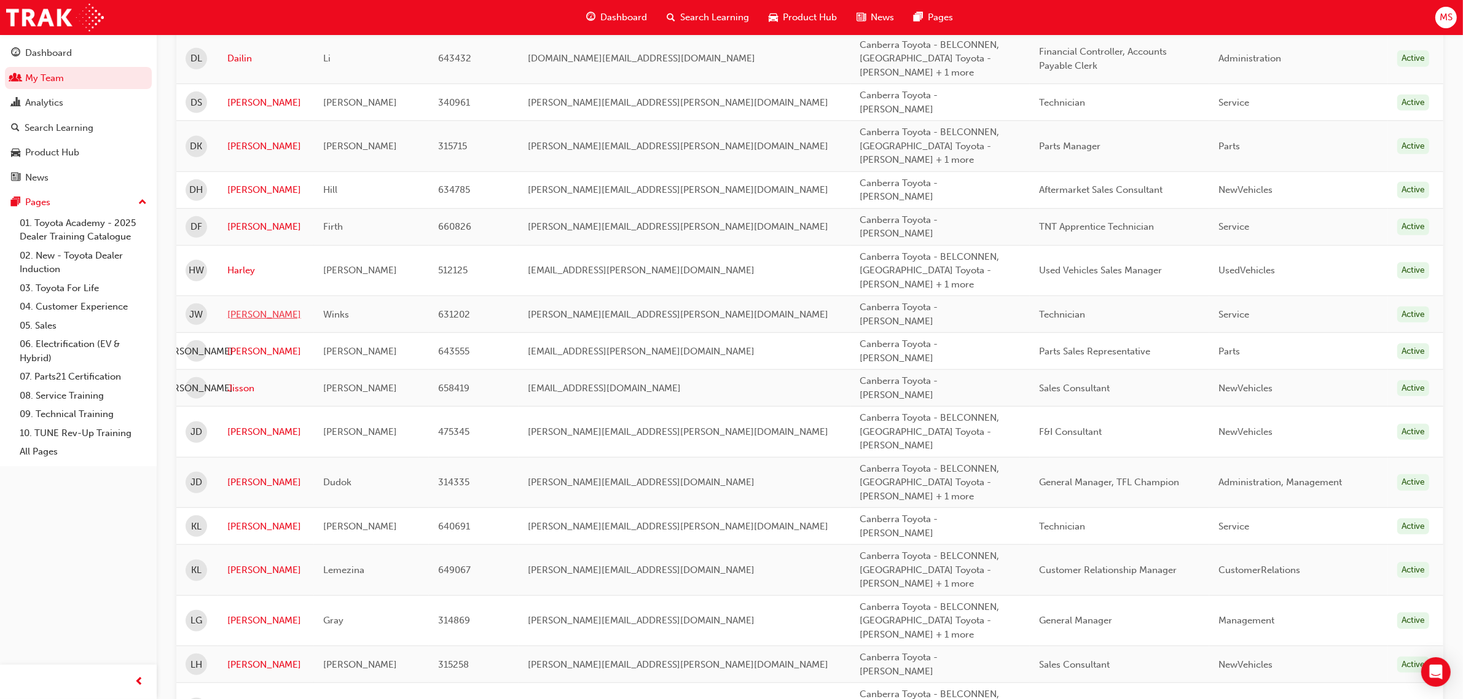
click at [249, 308] on link "Jacob" at bounding box center [265, 315] width 77 height 14
click at [244, 345] on link "Jade" at bounding box center [265, 352] width 77 height 14
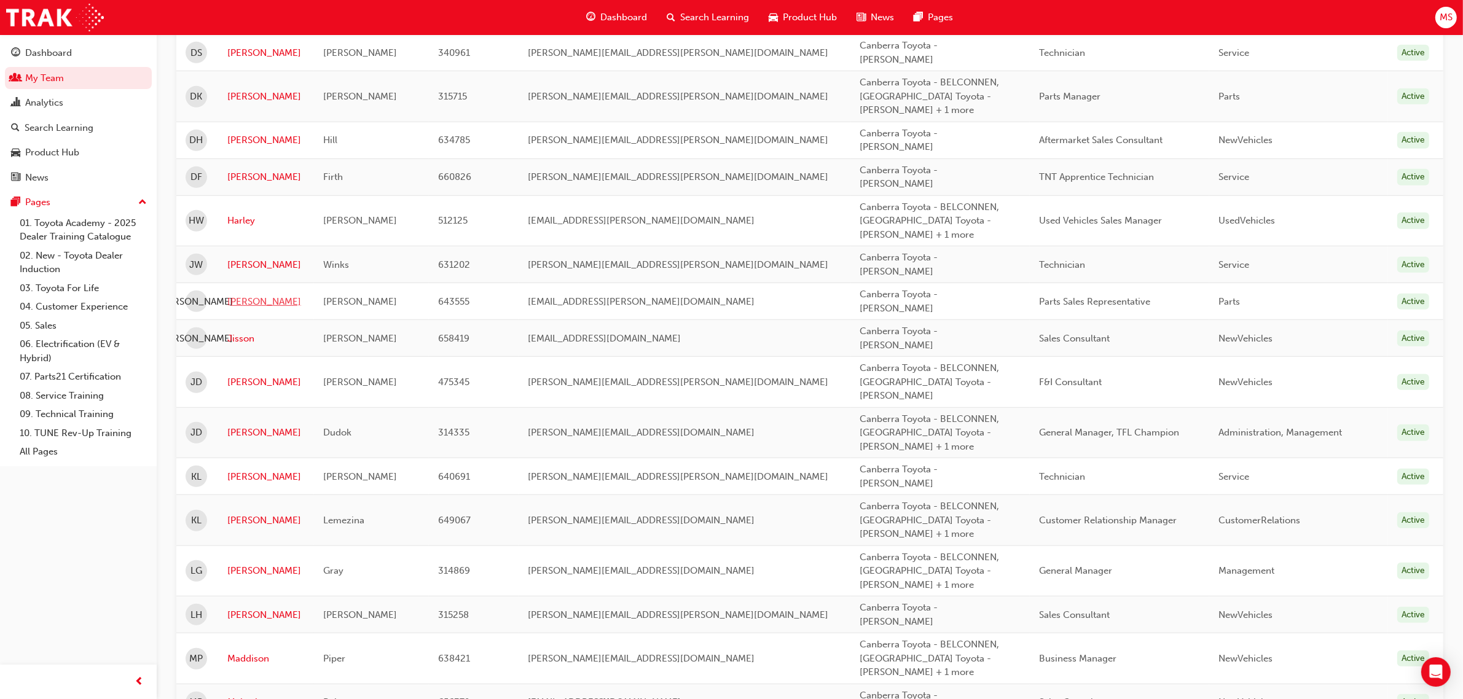
scroll to position [998, 0]
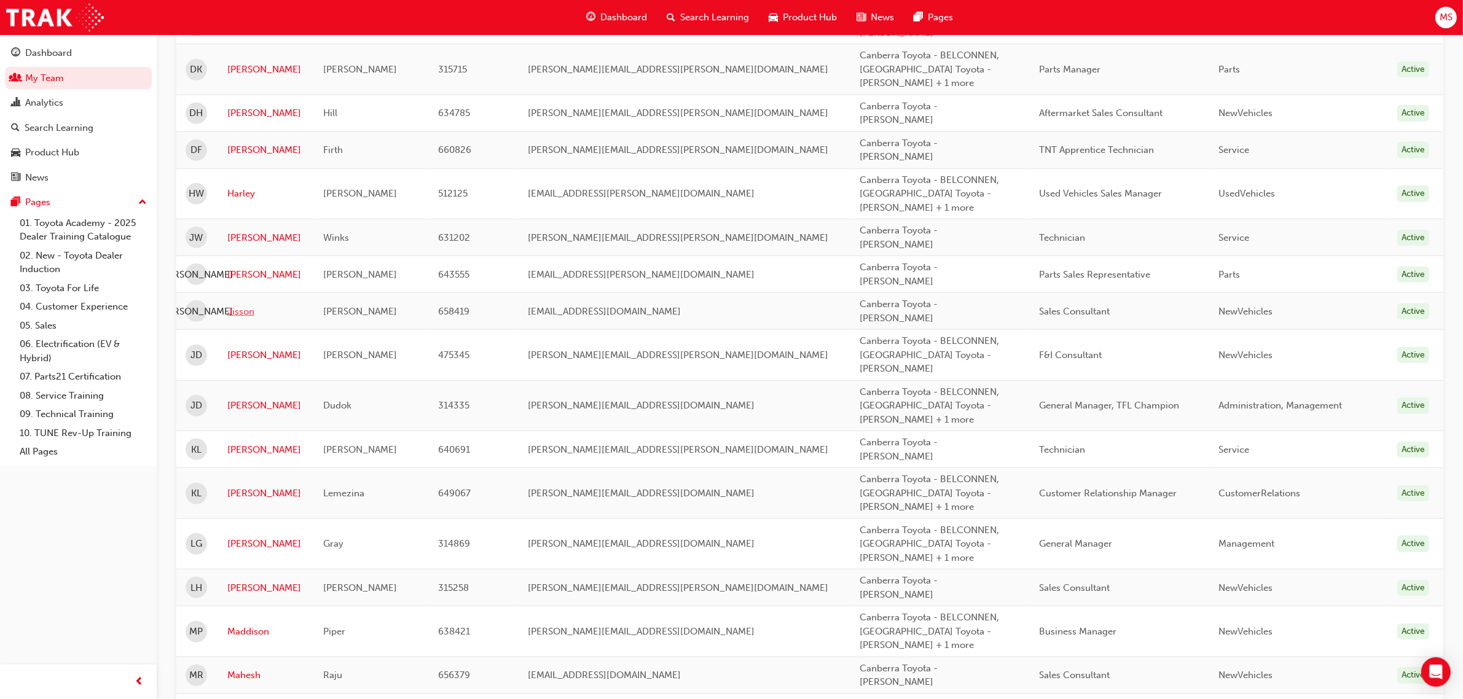
click at [240, 305] on link "Jisson" at bounding box center [265, 312] width 77 height 14
click at [248, 348] on link "JOEL" at bounding box center [265, 355] width 77 height 14
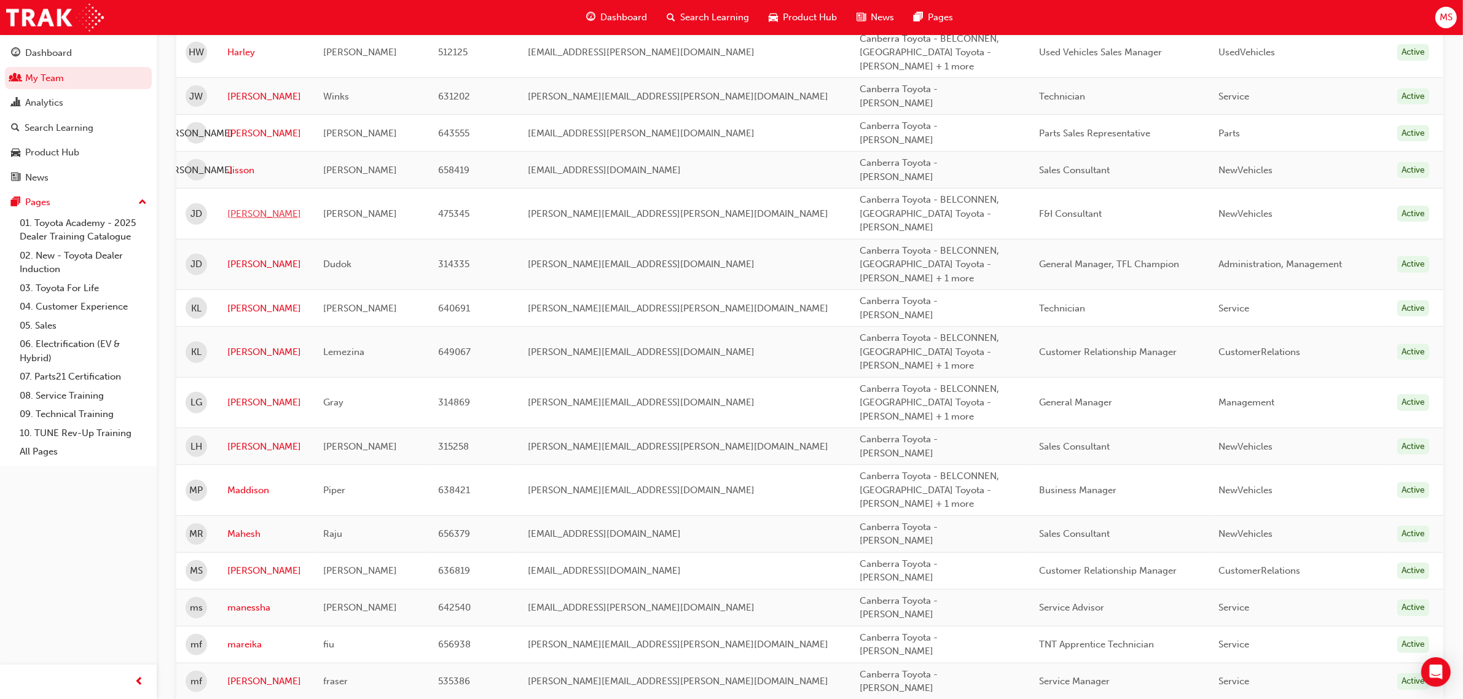
scroll to position [1152, 0]
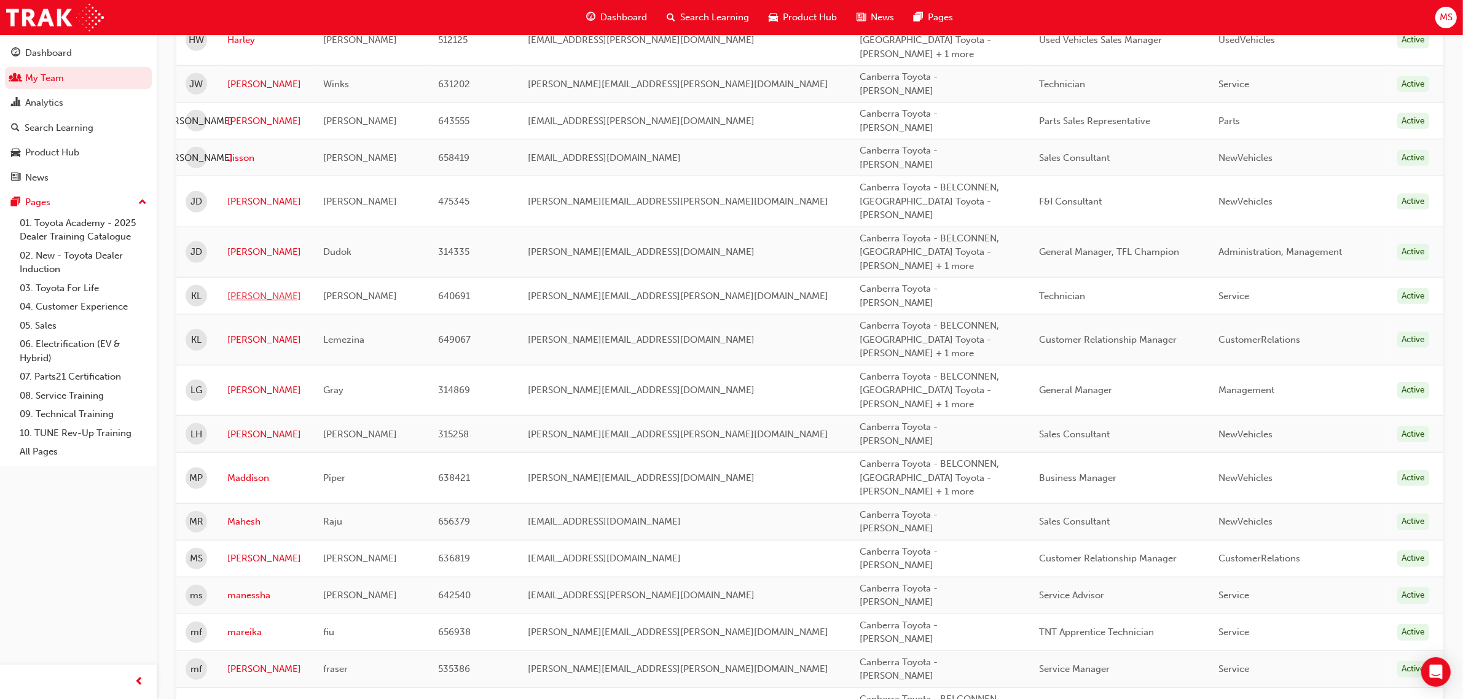
click at [243, 289] on link "Kevin" at bounding box center [265, 296] width 77 height 14
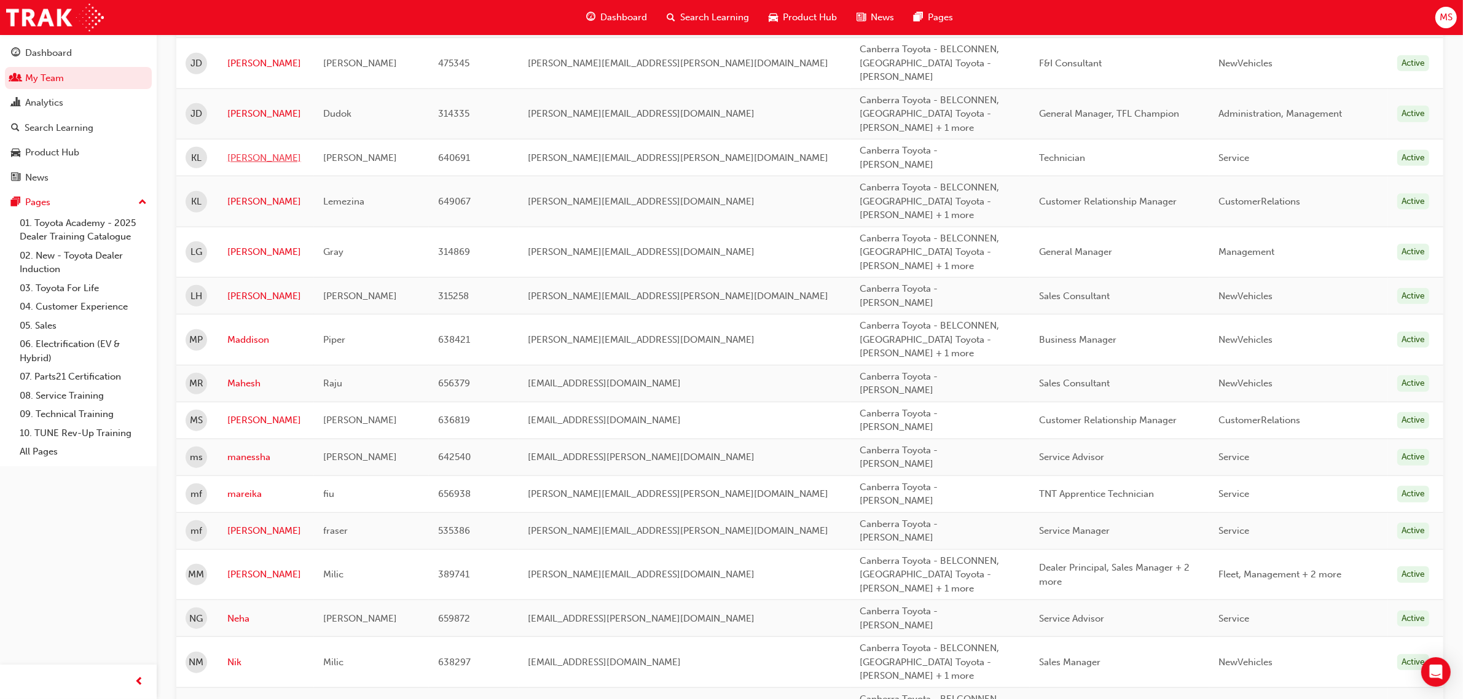
scroll to position [1306, 0]
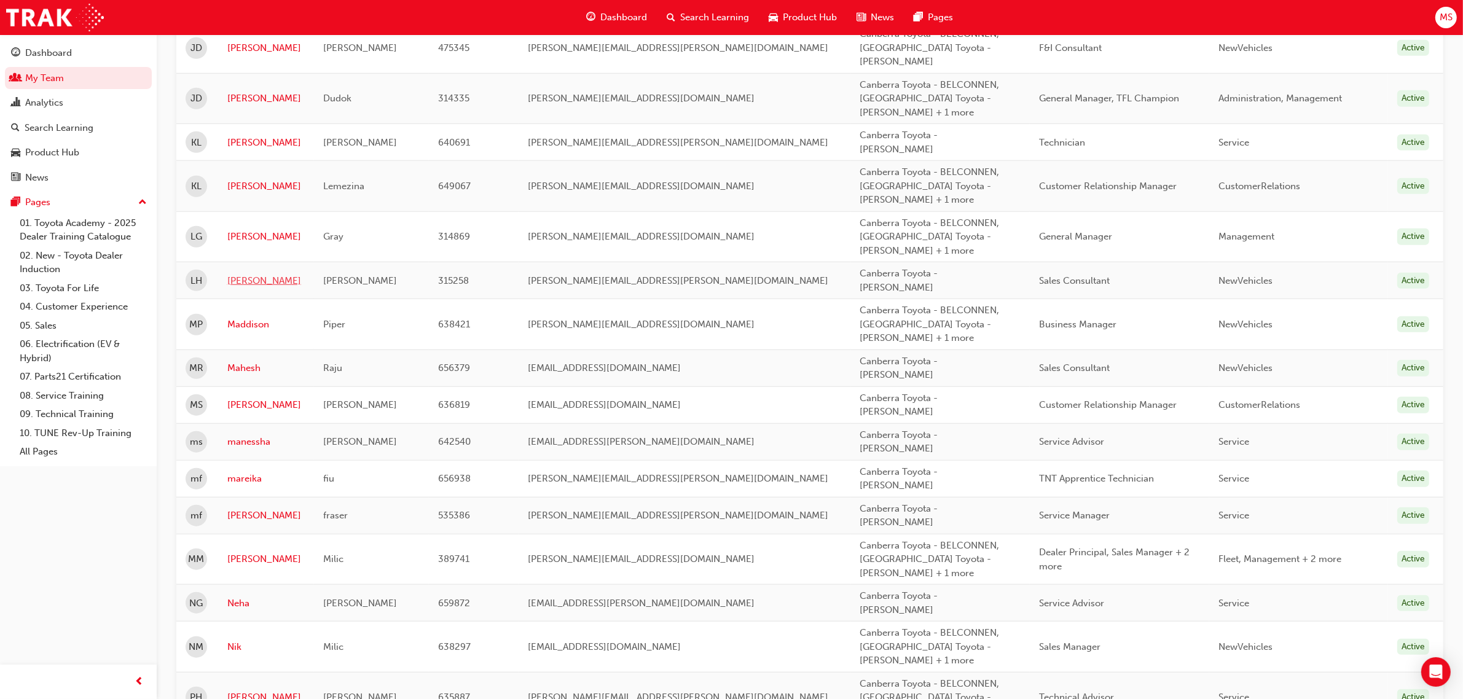
click at [240, 274] on link "Louise" at bounding box center [265, 281] width 77 height 14
click at [254, 361] on link "Mahesh" at bounding box center [265, 368] width 77 height 14
click at [243, 398] on link "Maicie" at bounding box center [265, 405] width 77 height 14
click at [259, 435] on link "manessha" at bounding box center [265, 442] width 77 height 14
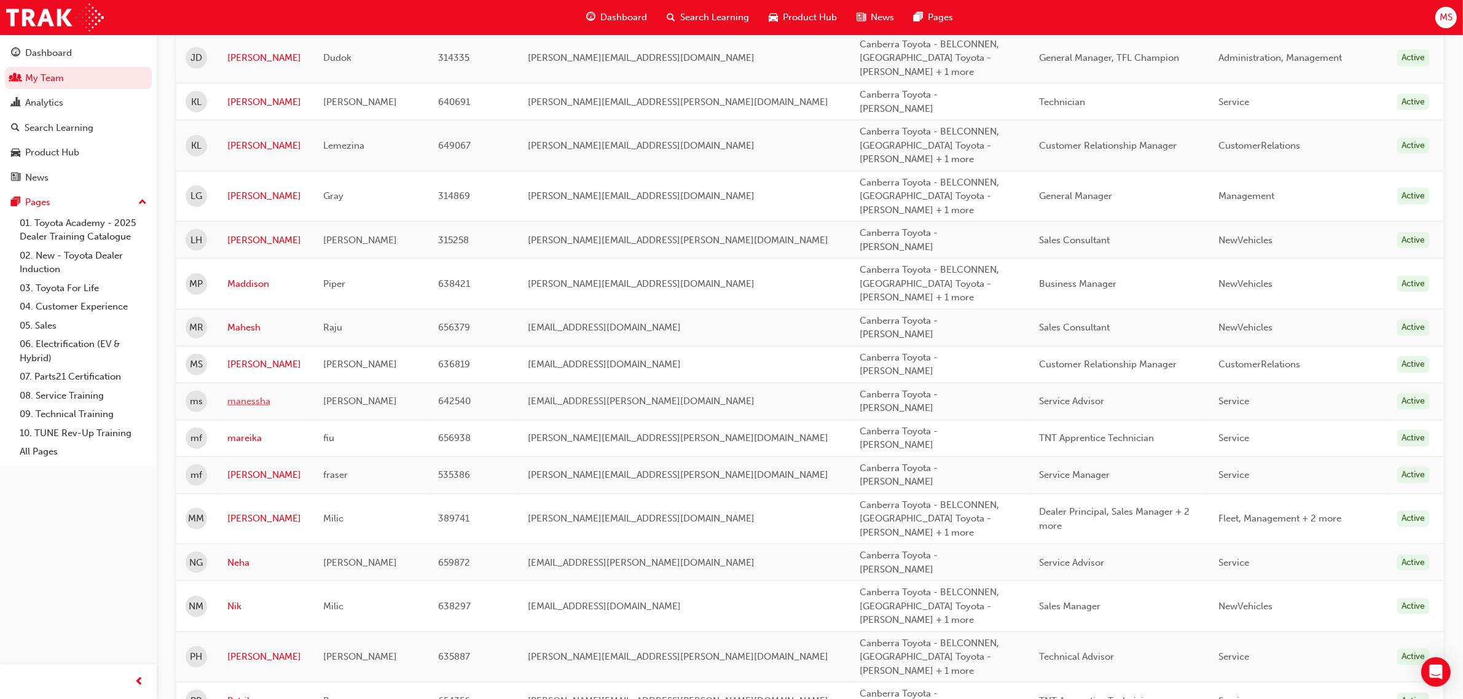
scroll to position [1383, 0]
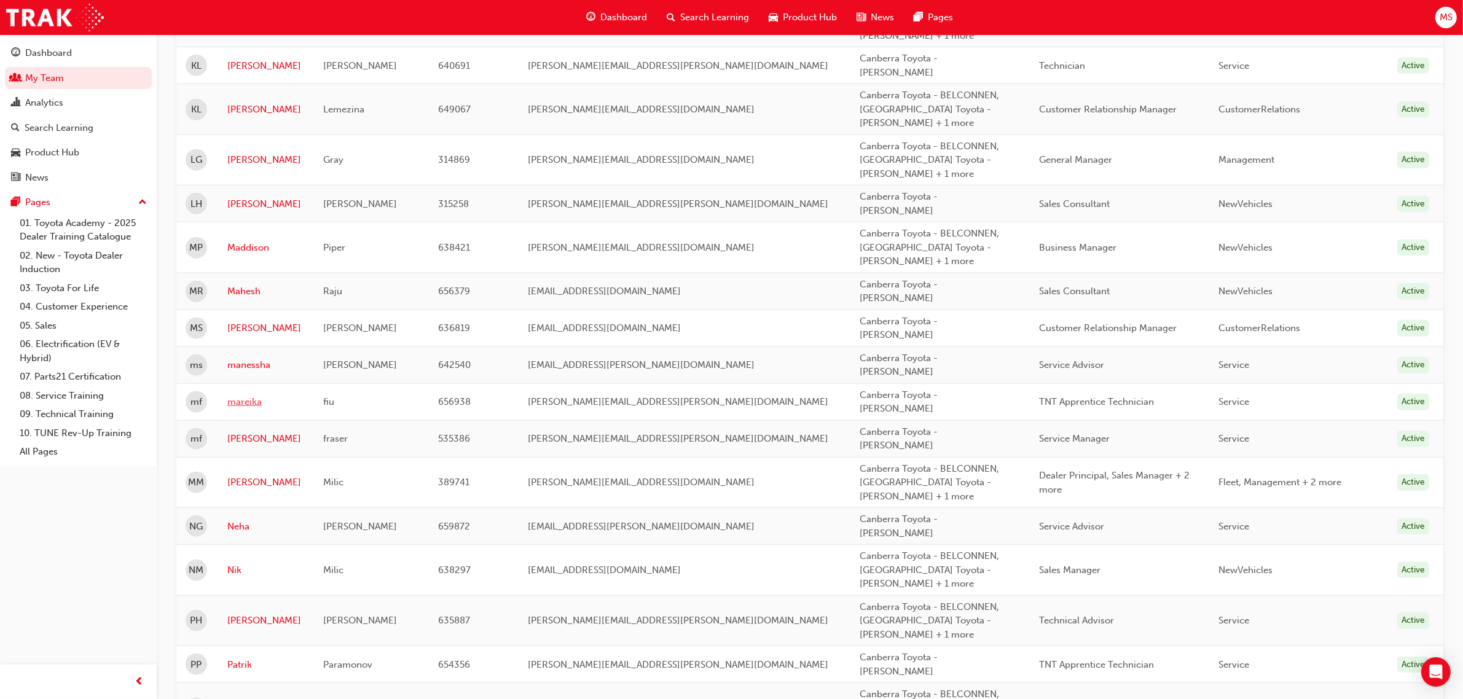
click at [246, 395] on link "mareika" at bounding box center [265, 402] width 77 height 14
click at [254, 432] on link "michael" at bounding box center [265, 439] width 77 height 14
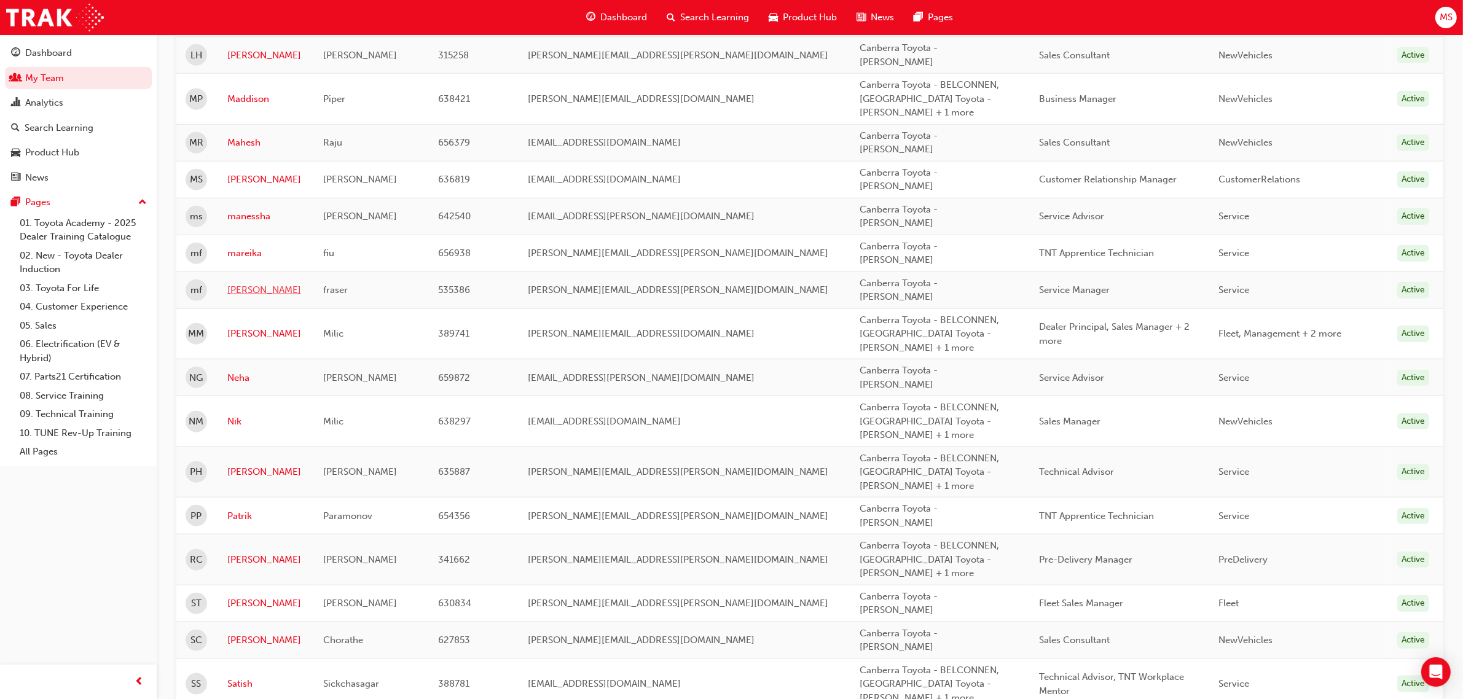
scroll to position [1536, 0]
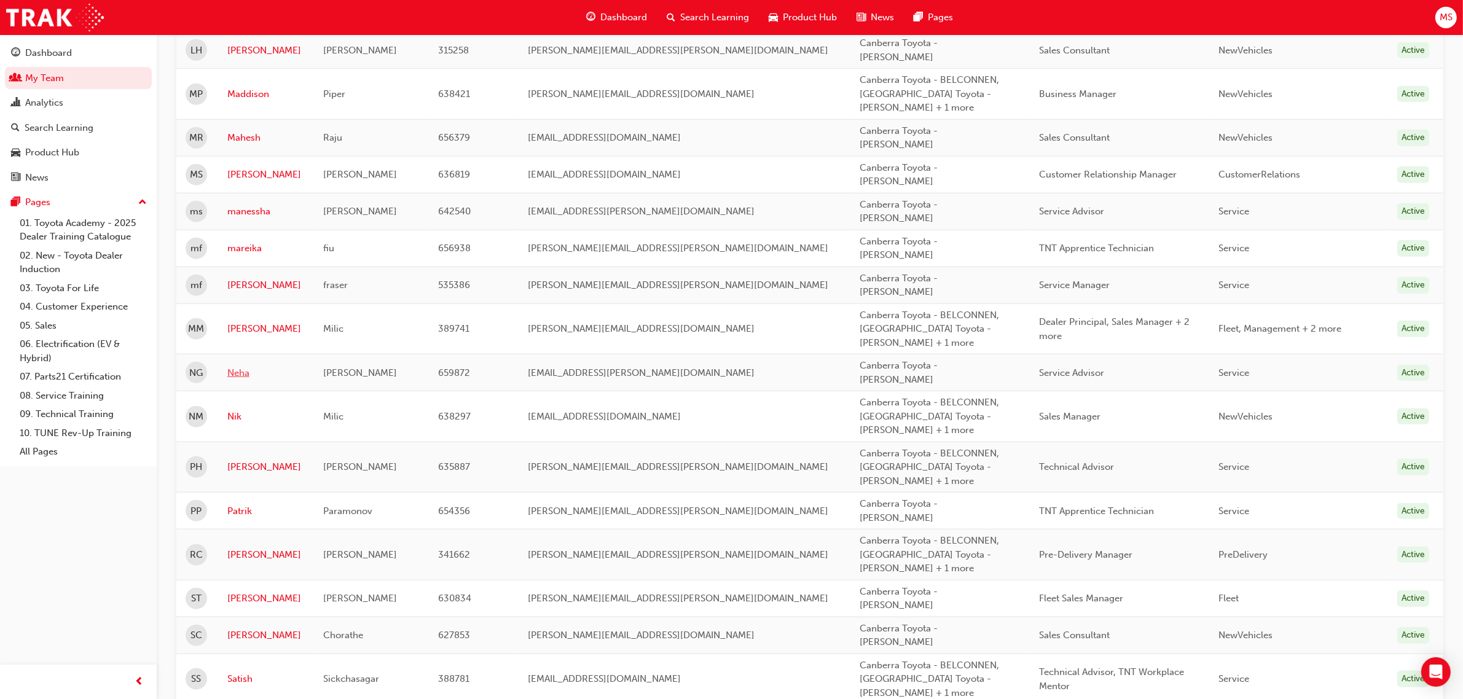
click at [247, 366] on link "Neha" at bounding box center [265, 373] width 77 height 14
click at [240, 504] on link "Patrik" at bounding box center [265, 511] width 77 height 14
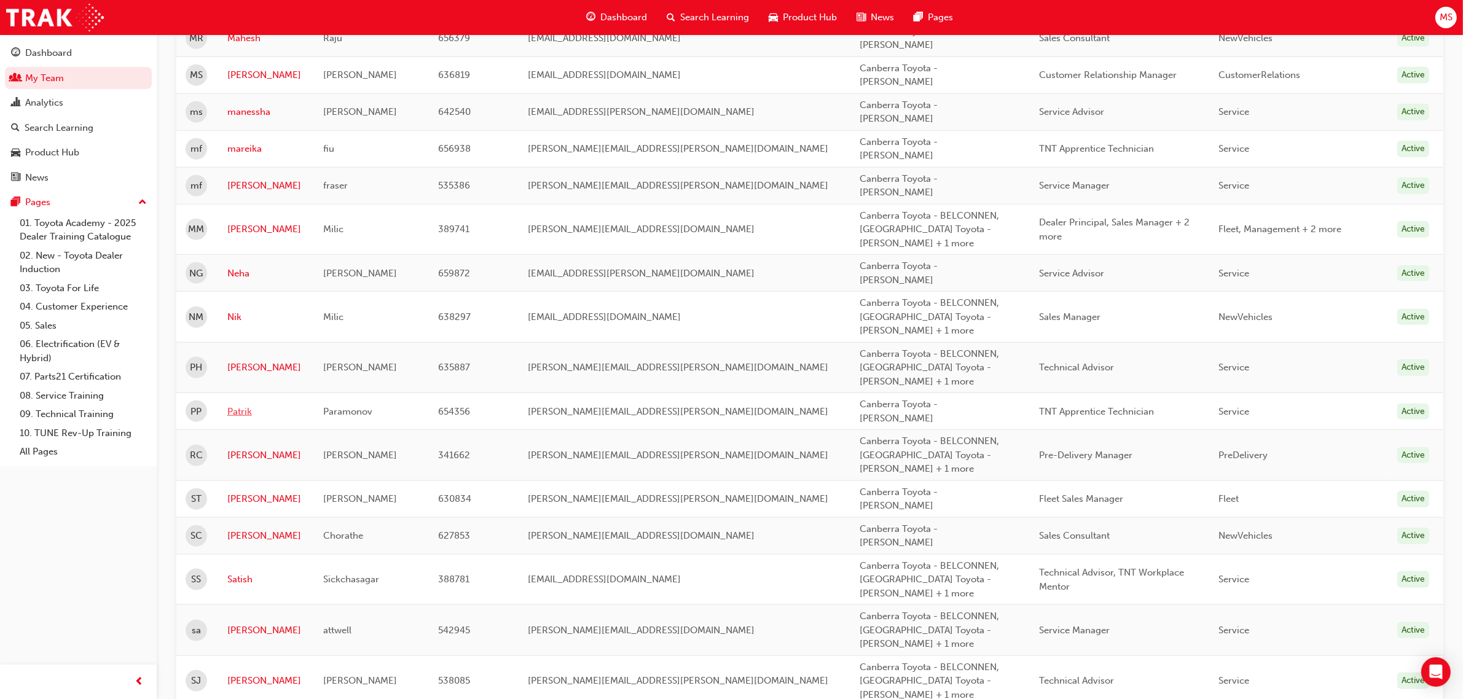
scroll to position [1638, 0]
click at [252, 490] on link "Samuel" at bounding box center [265, 497] width 77 height 14
click at [244, 527] on link "Sanil" at bounding box center [265, 534] width 77 height 14
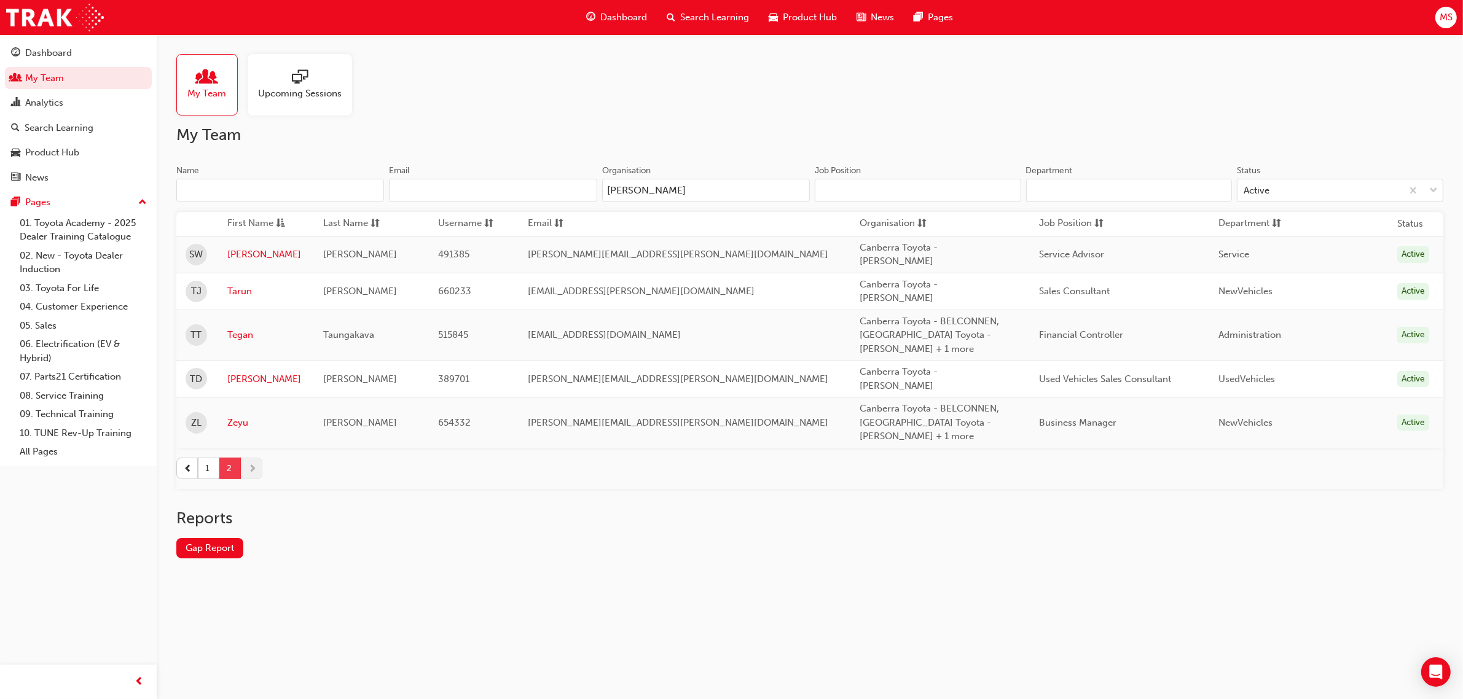
scroll to position [0, 0]
click at [247, 249] on link "[PERSON_NAME]" at bounding box center [266, 255] width 79 height 14
click at [241, 284] on link "Tarun" at bounding box center [266, 291] width 79 height 14
click at [243, 372] on link "Troy" at bounding box center [266, 379] width 79 height 14
click at [202, 458] on button "1" at bounding box center [209, 469] width 22 height 22
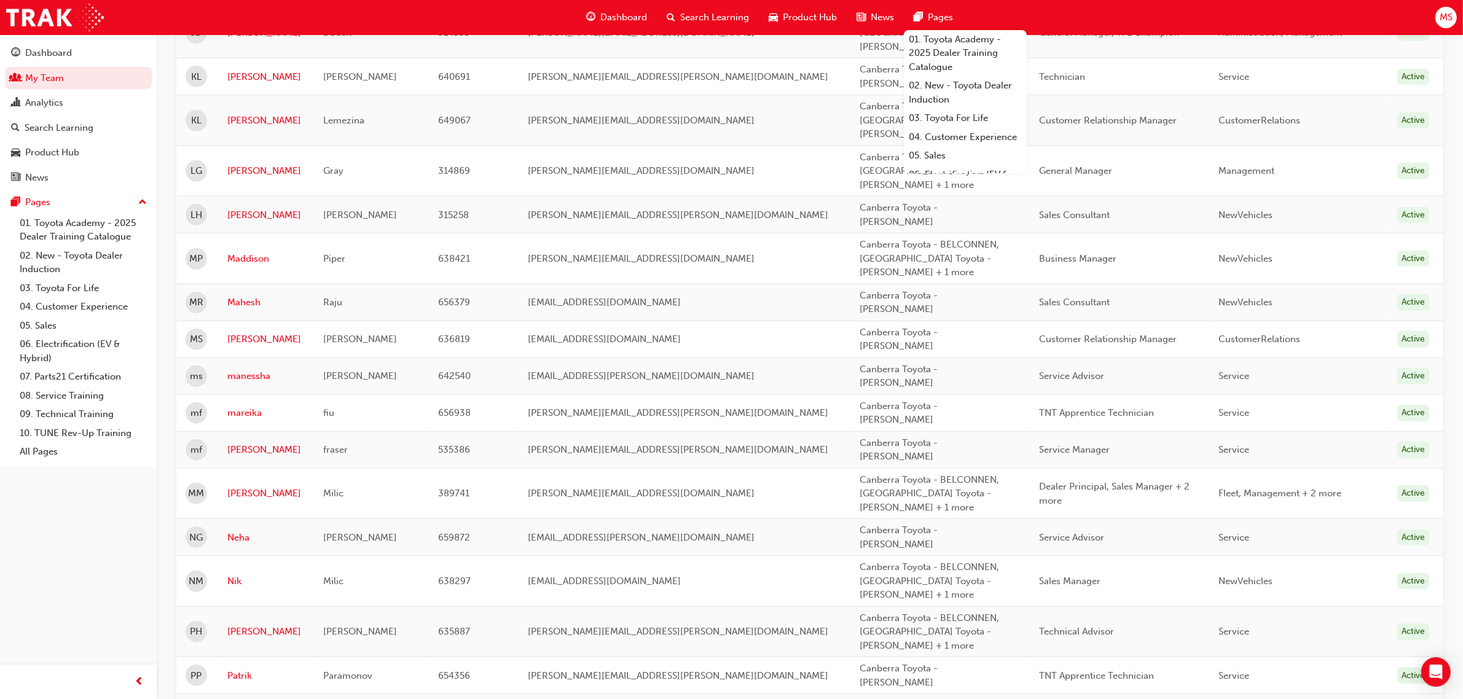
scroll to position [1638, 0]
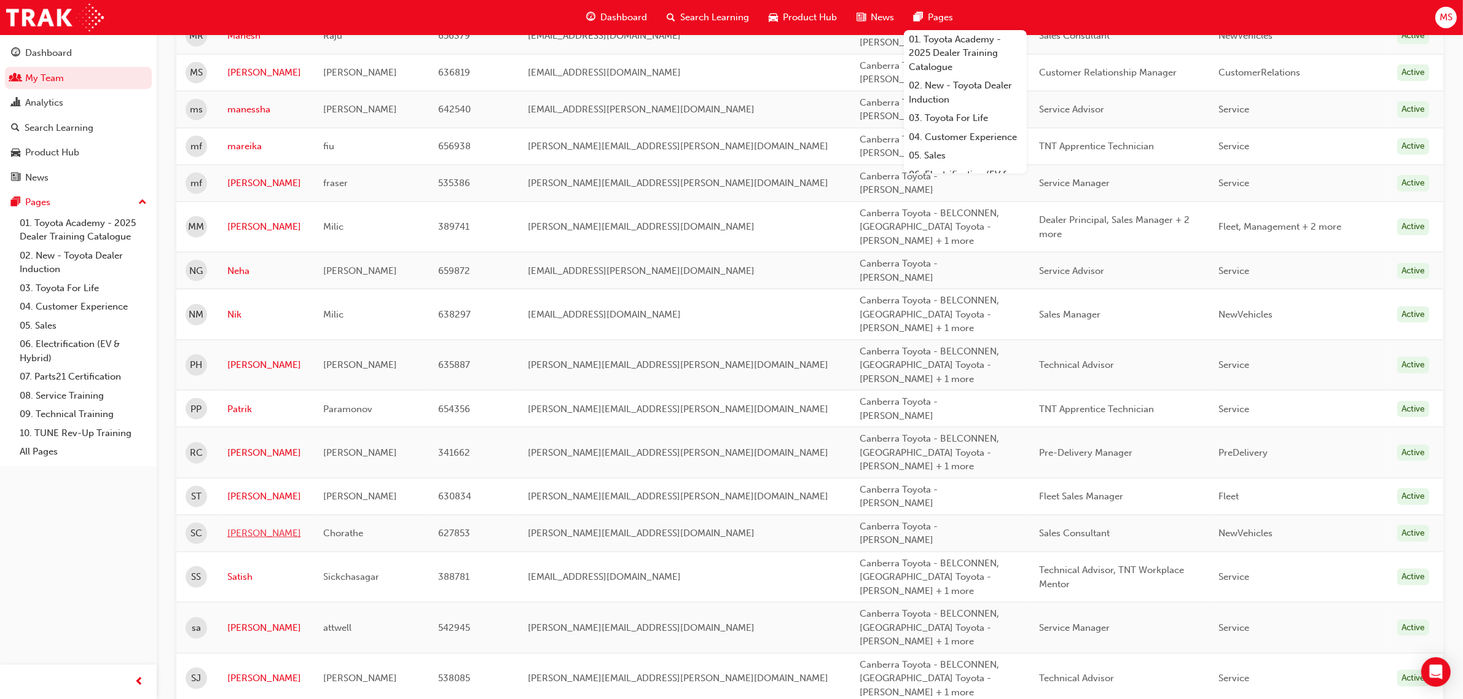
drag, startPoint x: 244, startPoint y: 349, endPoint x: 340, endPoint y: 350, distance: 95.9
click at [244, 527] on link "Sanil" at bounding box center [265, 534] width 77 height 14
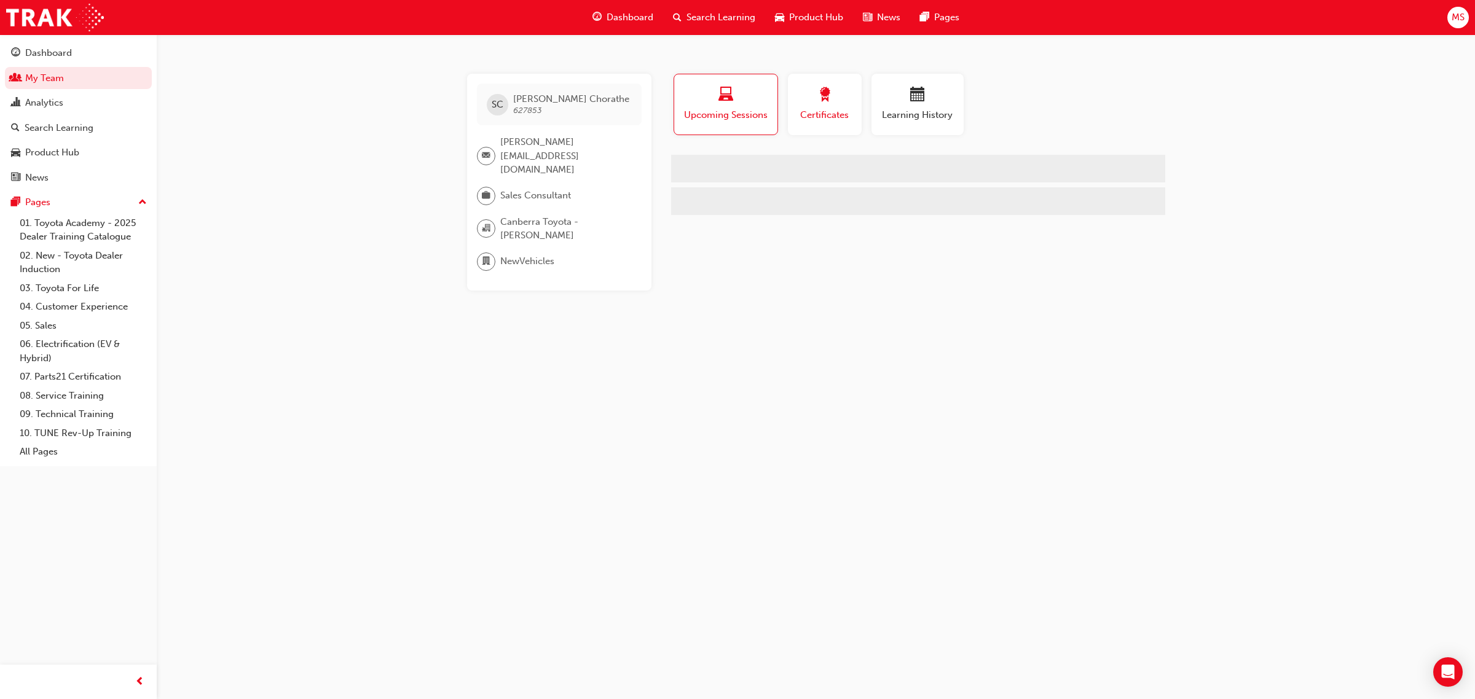
click at [858, 93] on button "Certificates" at bounding box center [825, 104] width 74 height 61
click at [920, 103] on span "calendar-icon" at bounding box center [917, 95] width 15 height 17
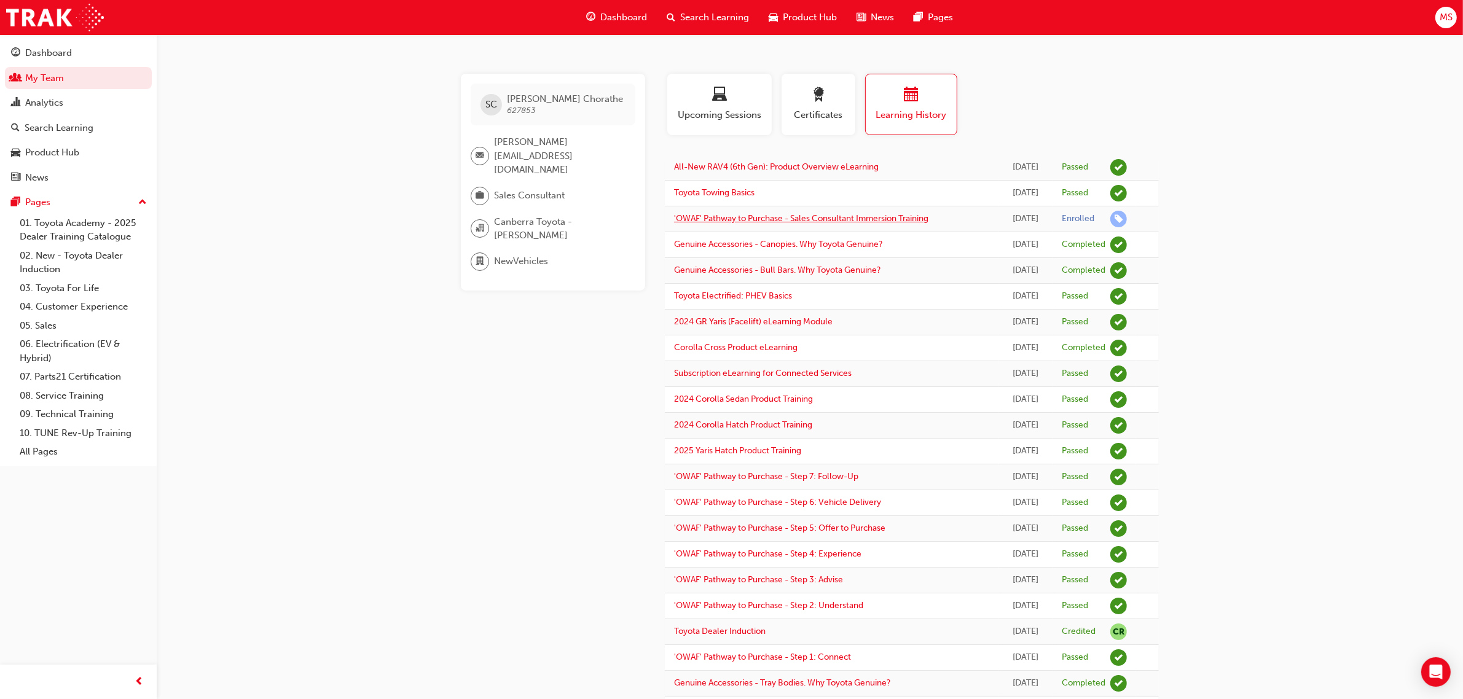
click at [870, 217] on link "'OWAF' Pathway to Purchase - Sales Consultant Immersion Training" at bounding box center [801, 218] width 254 height 10
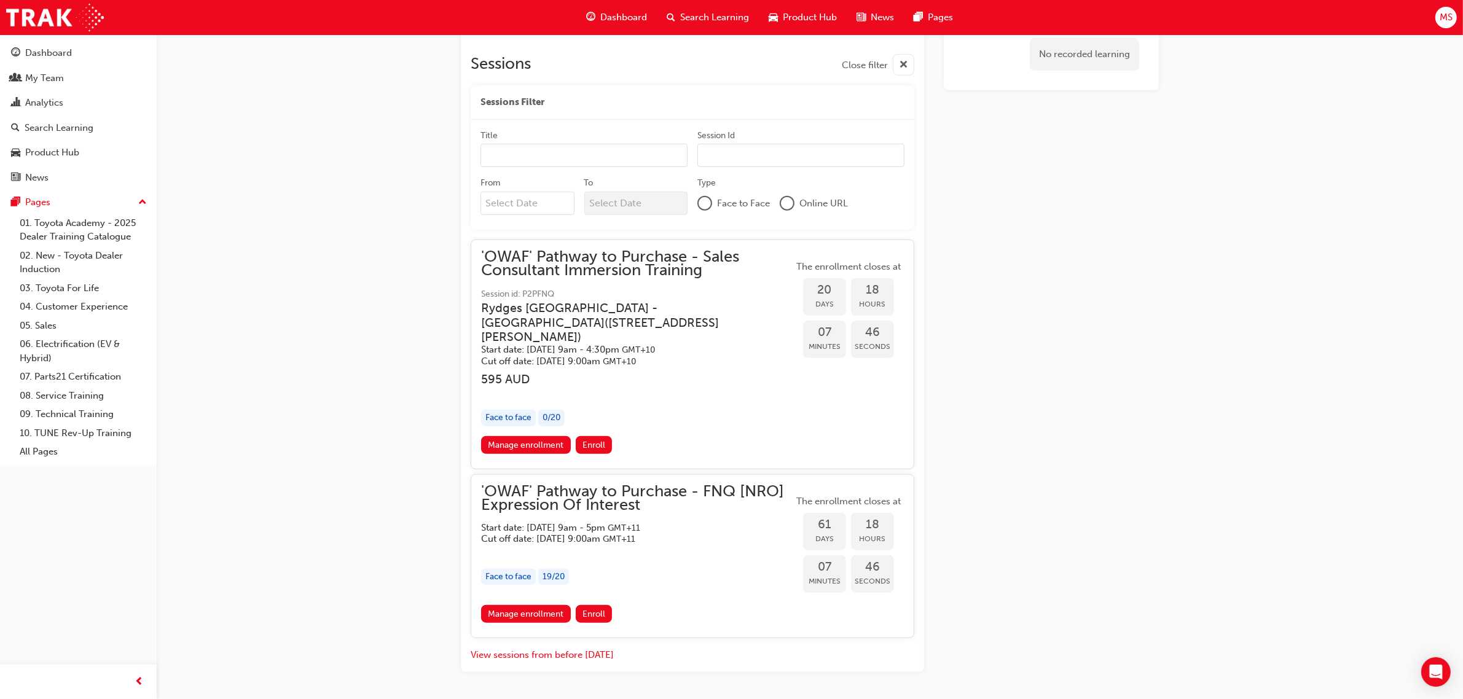
scroll to position [1114, 0]
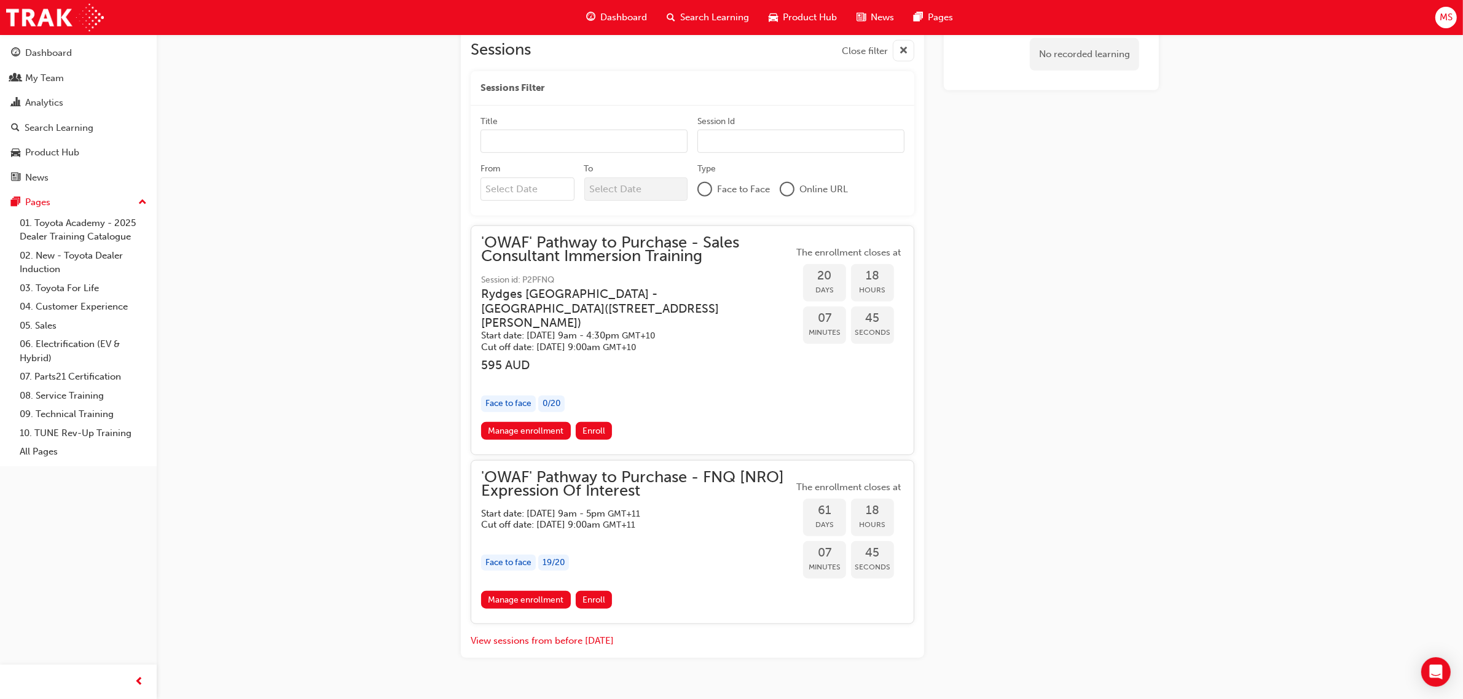
click at [733, 471] on span "'OWAF' Pathway to Purchase - FNQ [NRO] Expression Of Interest" at bounding box center [637, 485] width 312 height 28
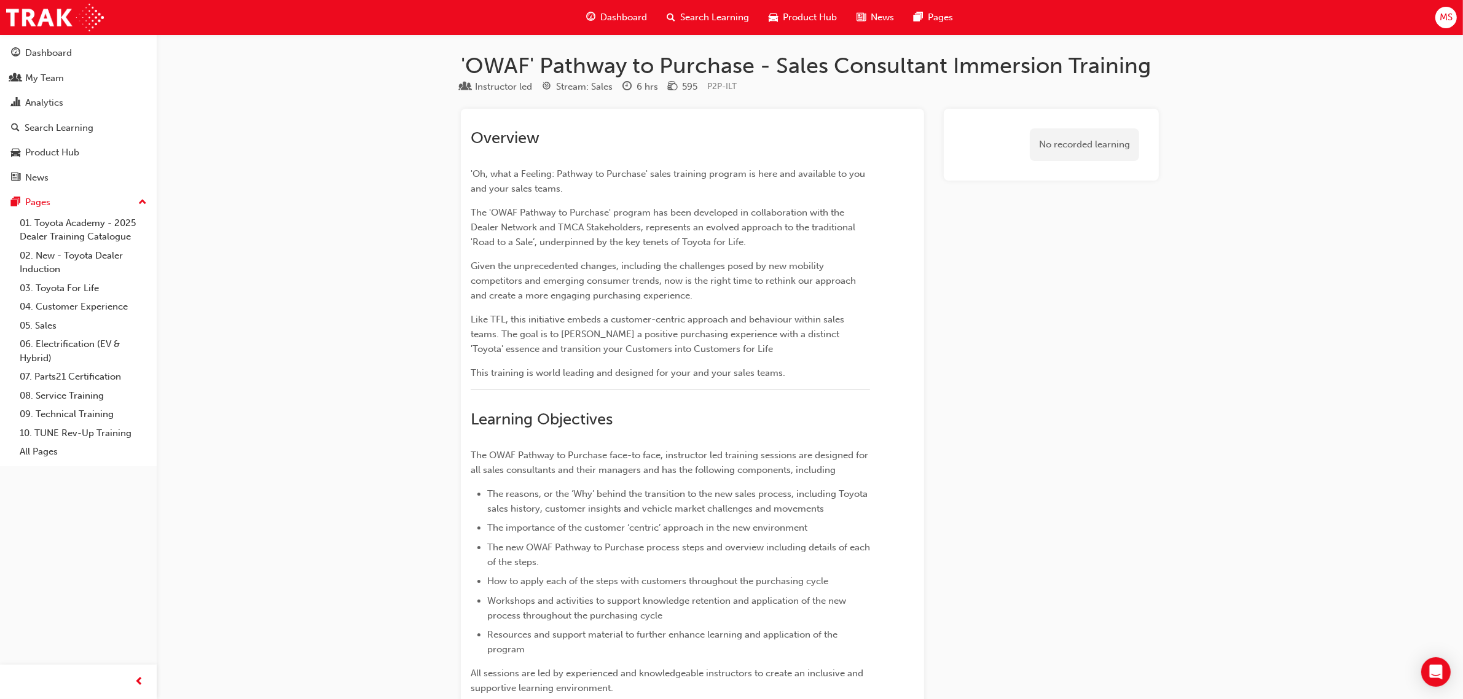
scroll to position [0, 0]
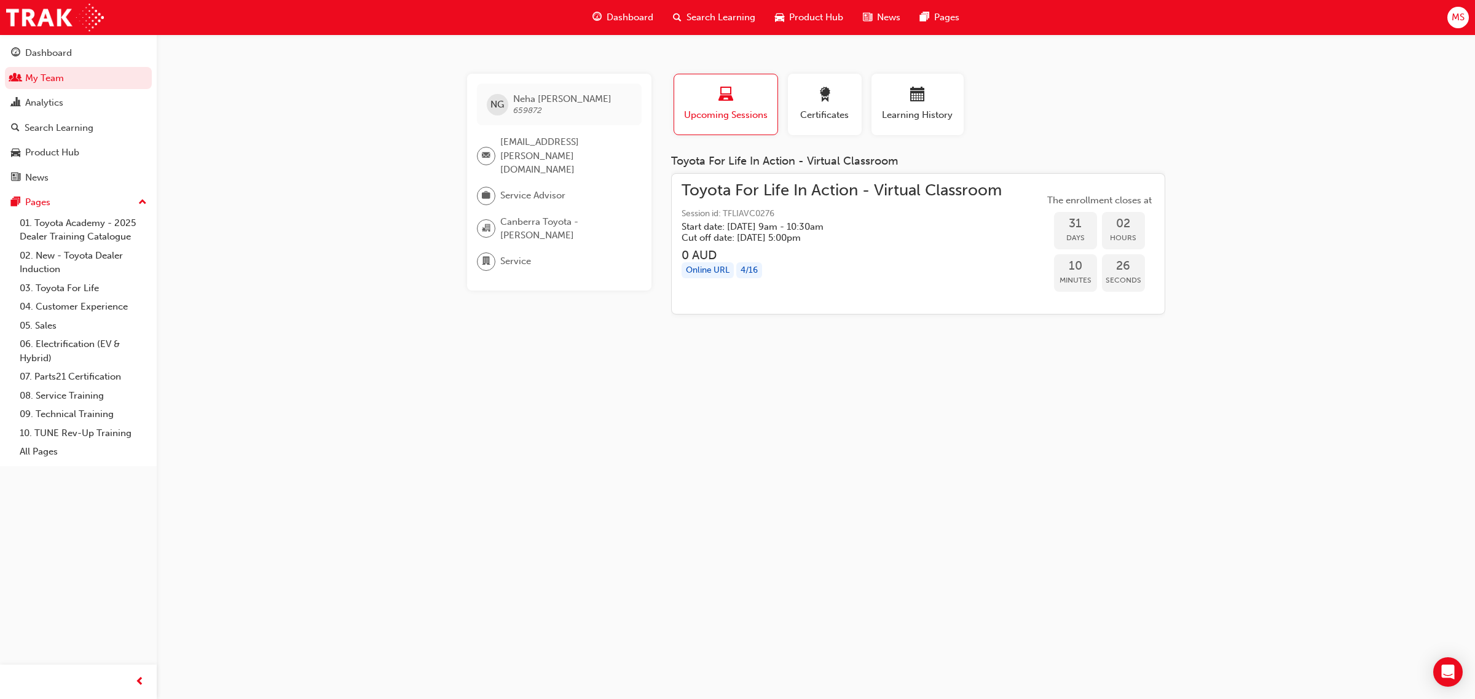
click at [1386, 373] on div "NG Neha Grover 659872 neha.grover@canberratoyota.com.au Service Advisor Canberr…" at bounding box center [737, 349] width 1475 height 699
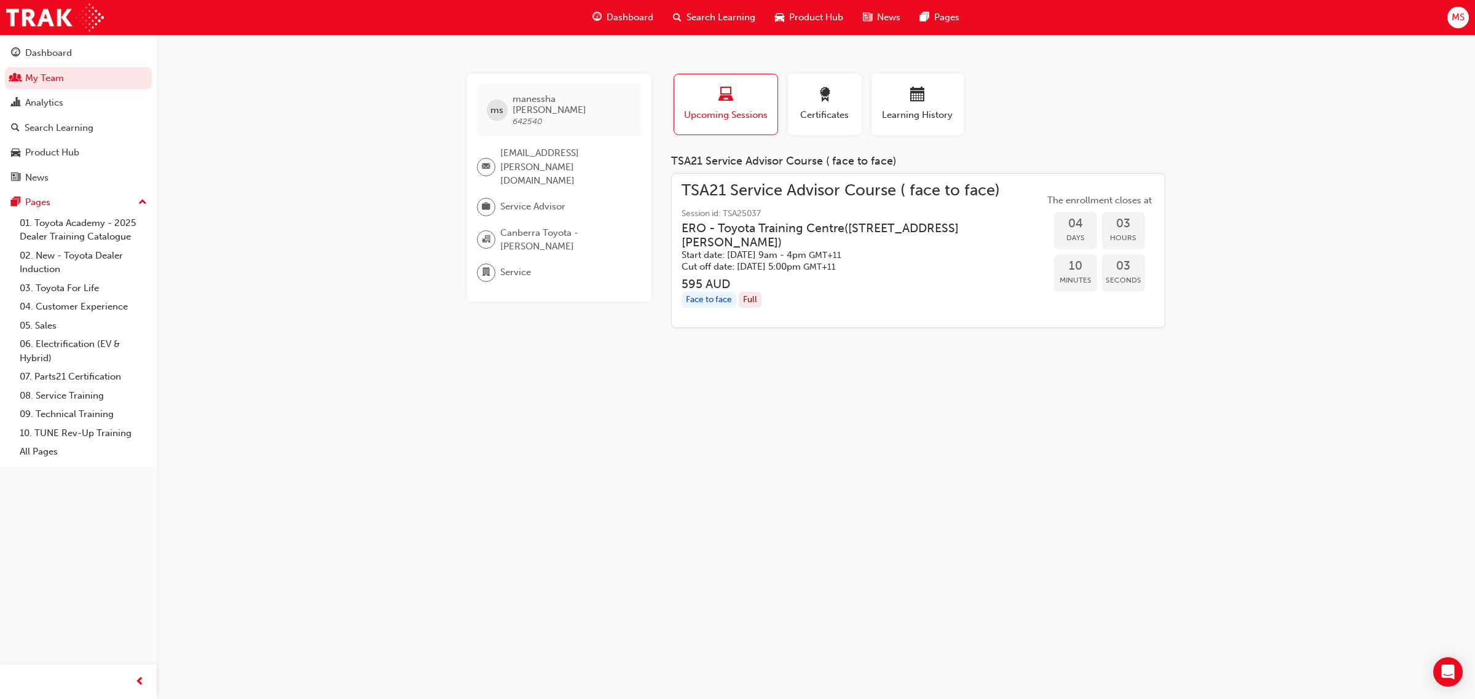
click at [1300, 277] on div "ms manessha shields 642540 manessha.shields@canberratoyota.com.au Service Advis…" at bounding box center [737, 349] width 1475 height 699
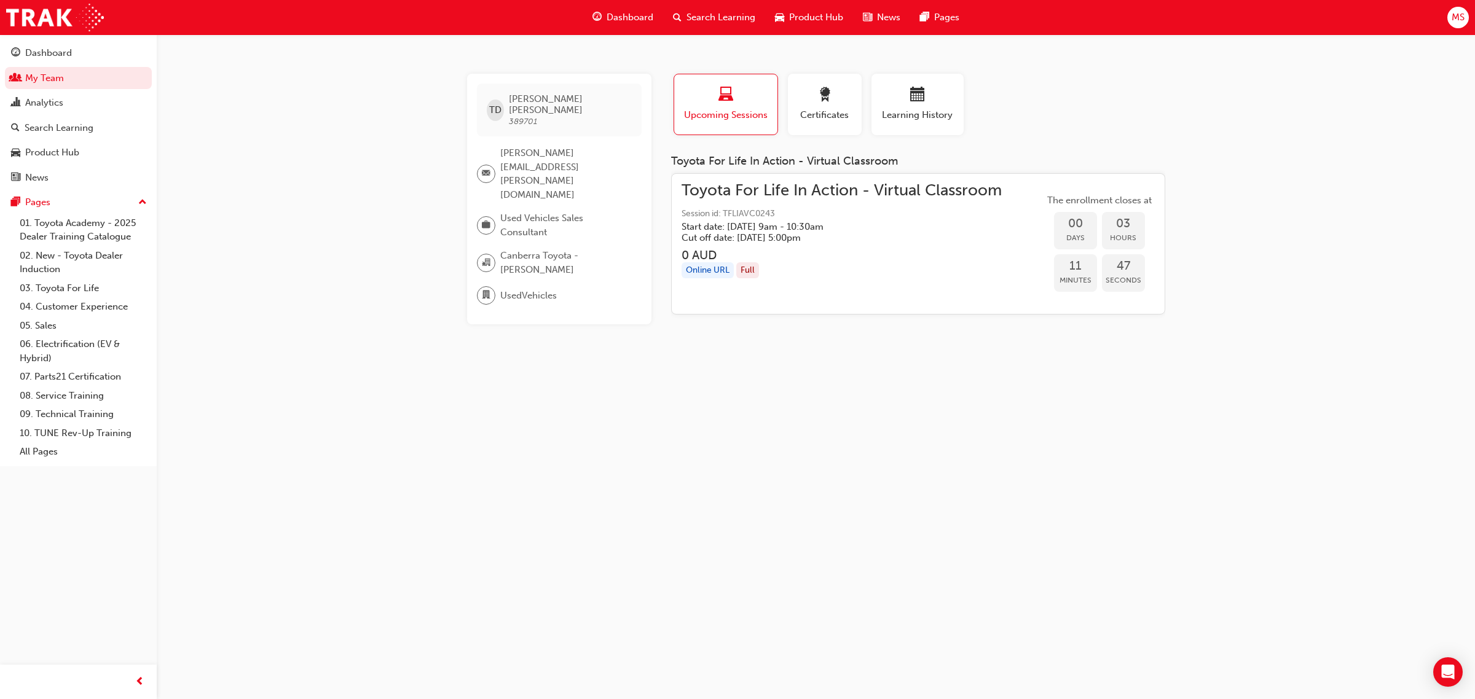
click at [1351, 255] on div "TD [PERSON_NAME] 389701 [PERSON_NAME][EMAIL_ADDRESS][PERSON_NAME][DOMAIN_NAME] …" at bounding box center [737, 349] width 1475 height 699
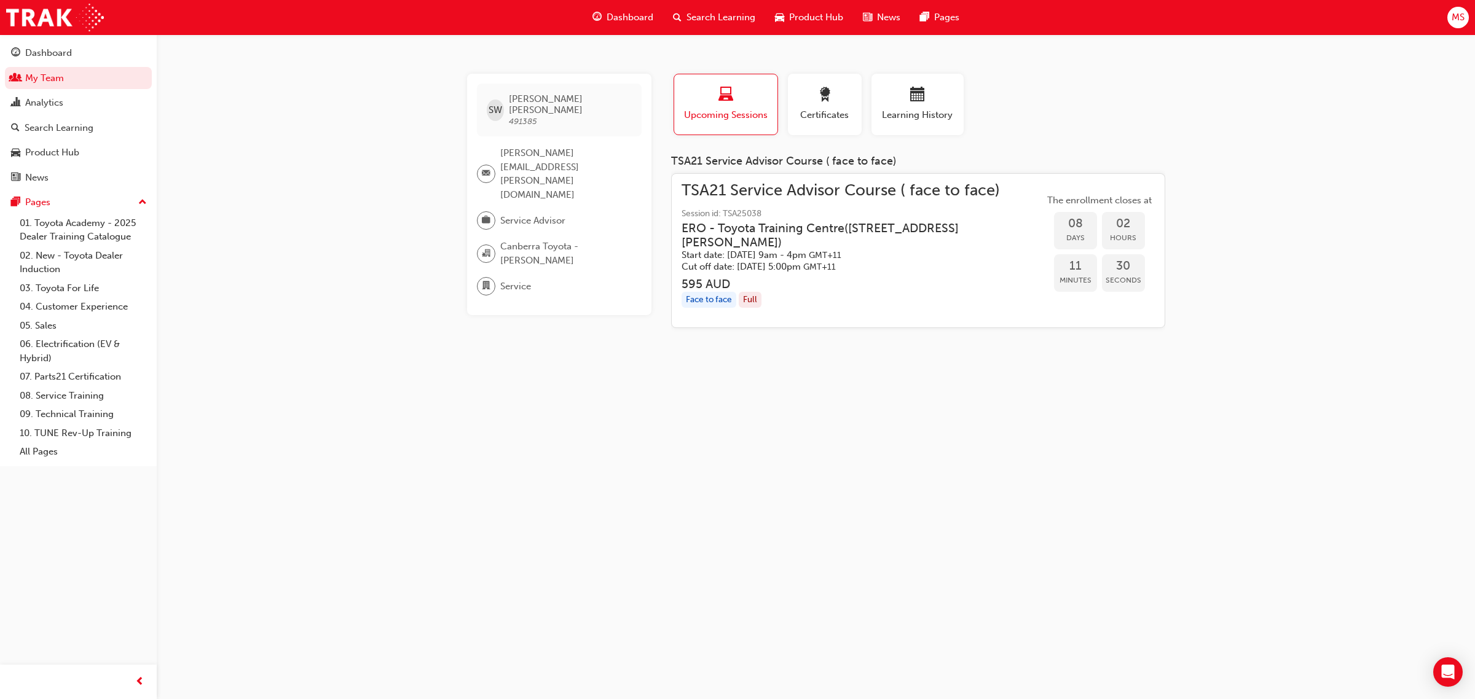
click at [1175, 447] on div "SW [PERSON_NAME] 491385 [PERSON_NAME][EMAIL_ADDRESS][PERSON_NAME][DOMAIN_NAME] …" at bounding box center [737, 349] width 1475 height 699
click at [1282, 234] on div "SW [PERSON_NAME] 491385 [PERSON_NAME][EMAIL_ADDRESS][PERSON_NAME][DOMAIN_NAME] …" at bounding box center [737, 349] width 1475 height 699
click at [1079, 421] on div "SW [PERSON_NAME] 491385 [PERSON_NAME][EMAIL_ADDRESS][PERSON_NAME][DOMAIN_NAME] …" at bounding box center [737, 349] width 1475 height 699
